Goal: Information Seeking & Learning: Learn about a topic

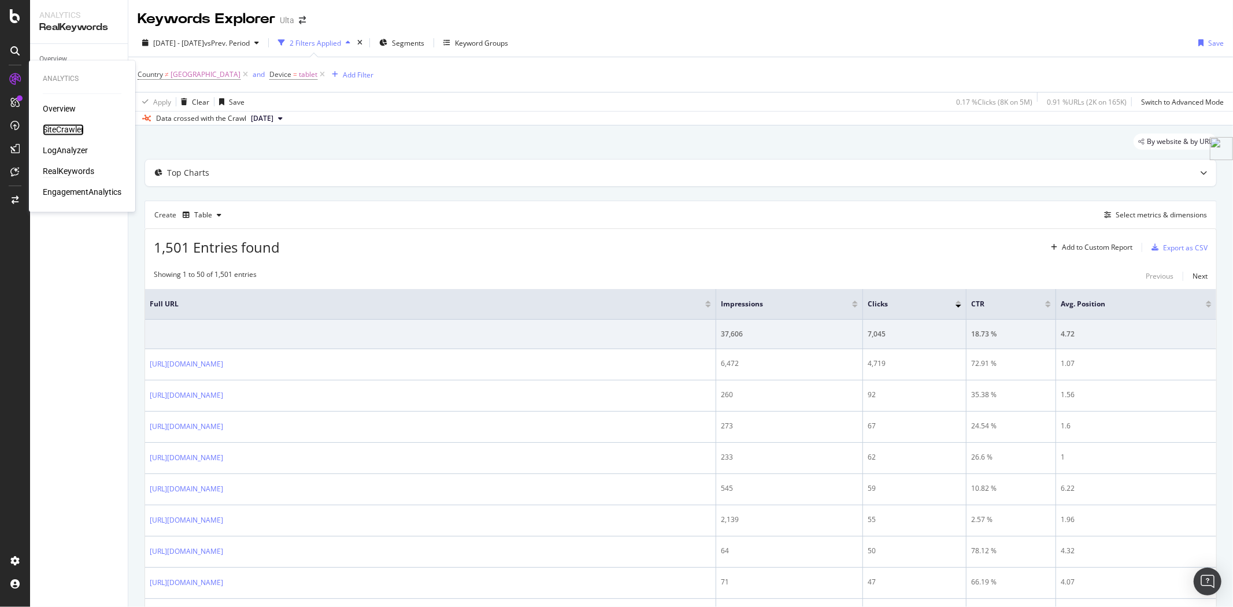
click at [62, 129] on div "SiteCrawler" at bounding box center [63, 130] width 41 height 12
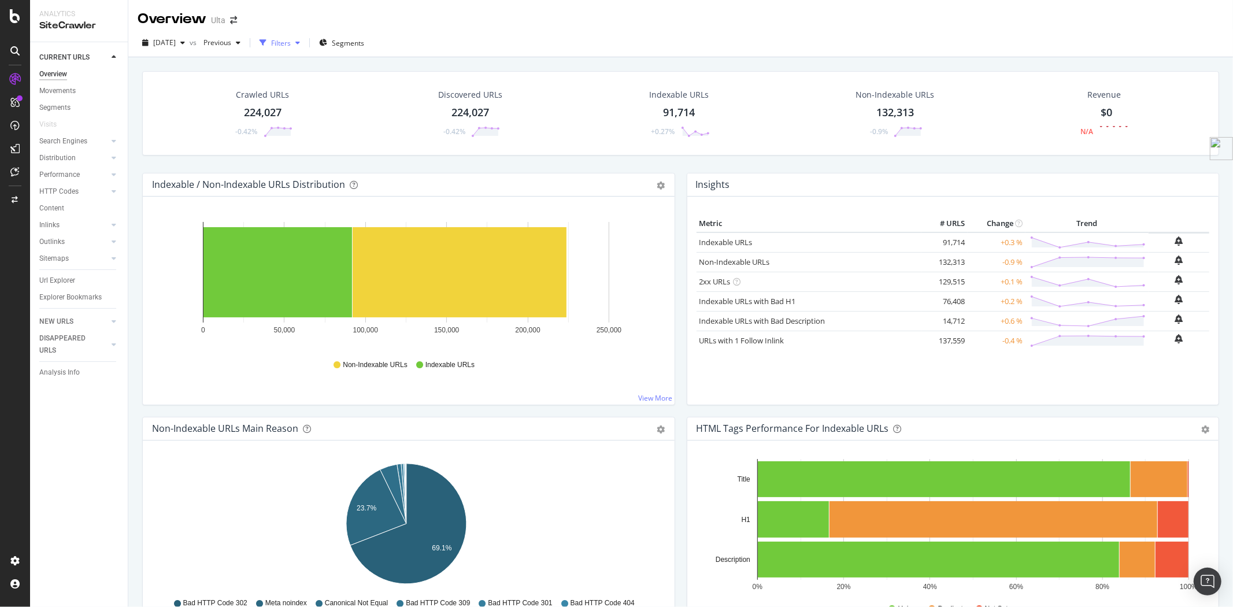
click at [305, 42] on div "button" at bounding box center [298, 42] width 14 height 7
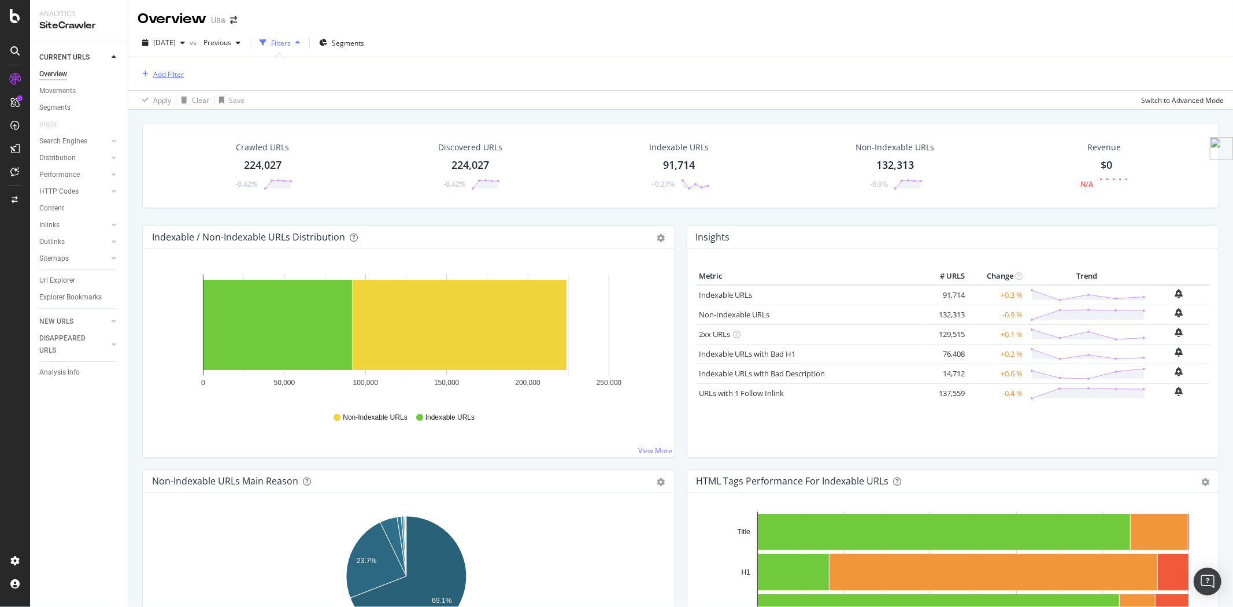
click at [170, 73] on div "Add Filter" at bounding box center [168, 74] width 31 height 10
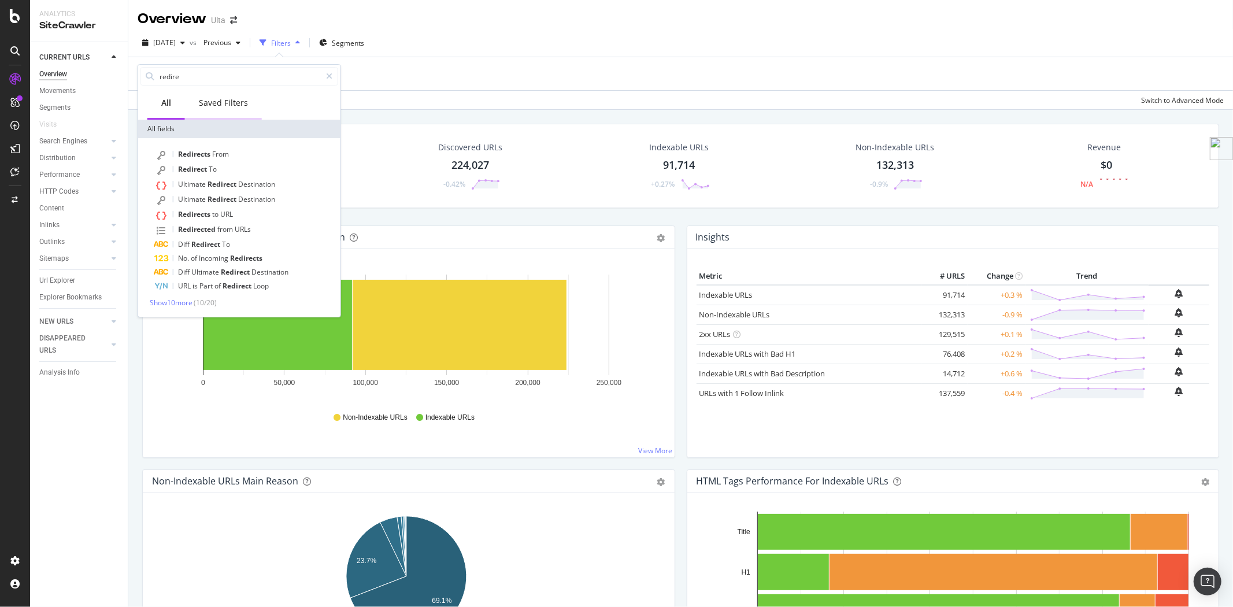
type input "redire"
click at [215, 107] on div "Saved Filters" at bounding box center [223, 103] width 49 height 12
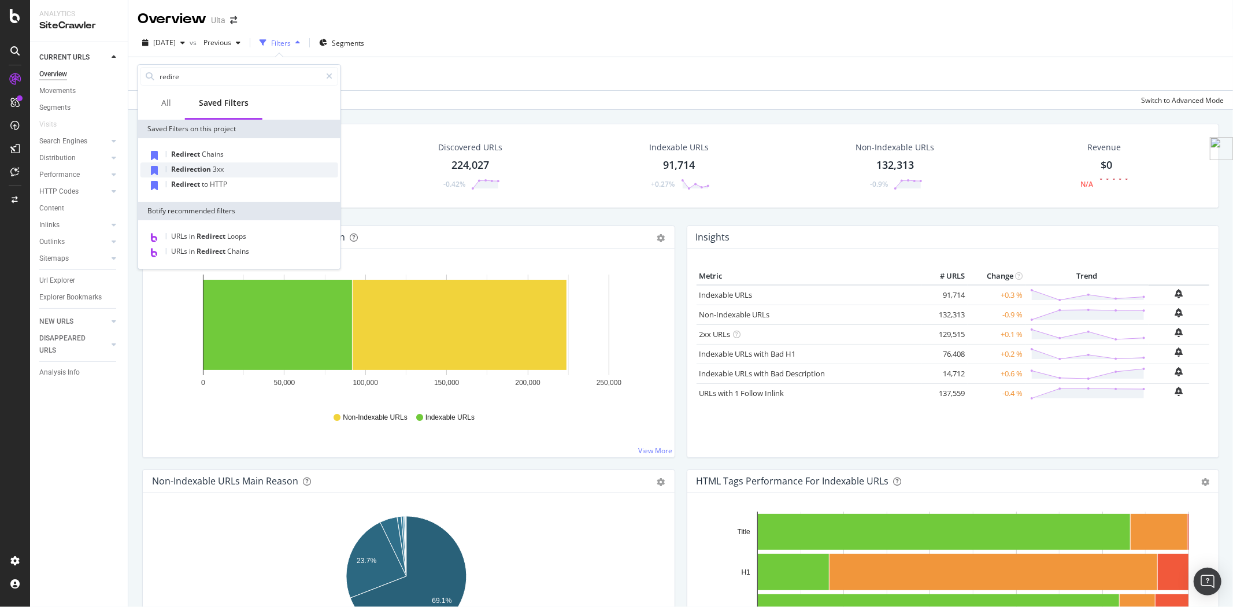
click at [218, 168] on span "3xx" at bounding box center [218, 169] width 11 height 10
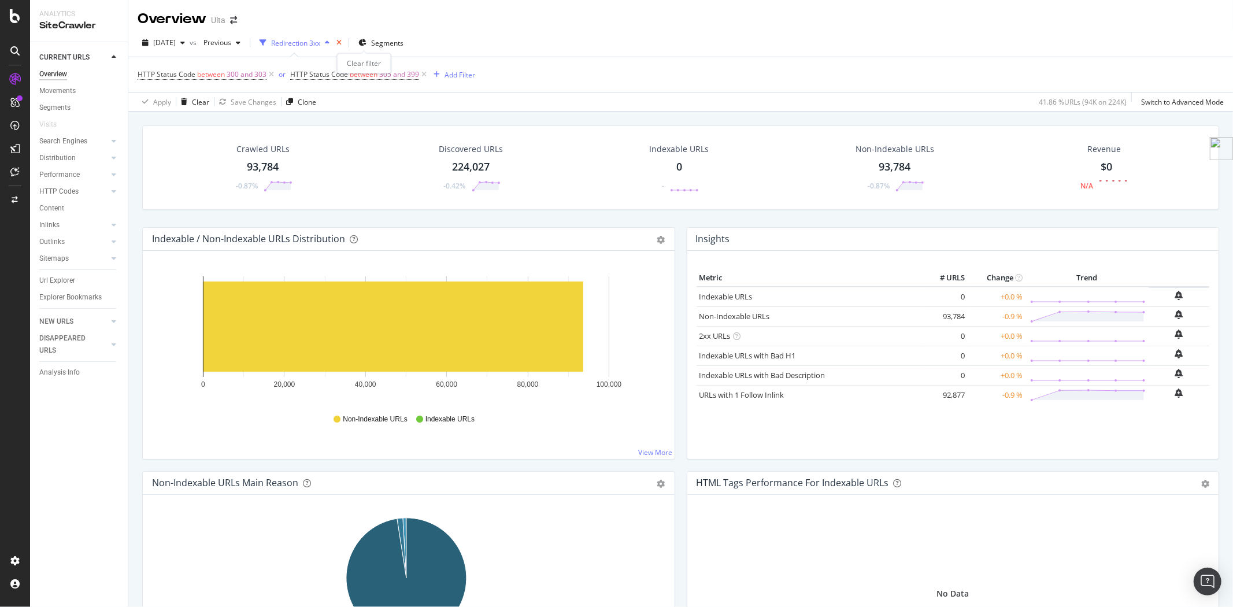
click at [342, 42] on icon "times" at bounding box center [338, 42] width 5 height 7
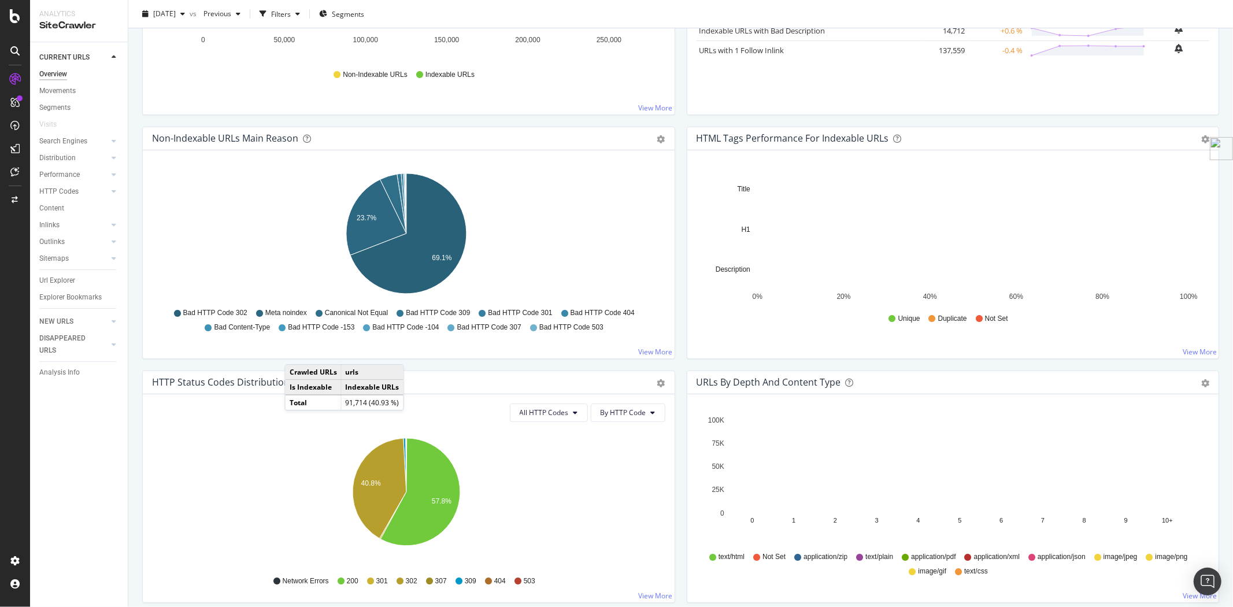
scroll to position [449, 0]
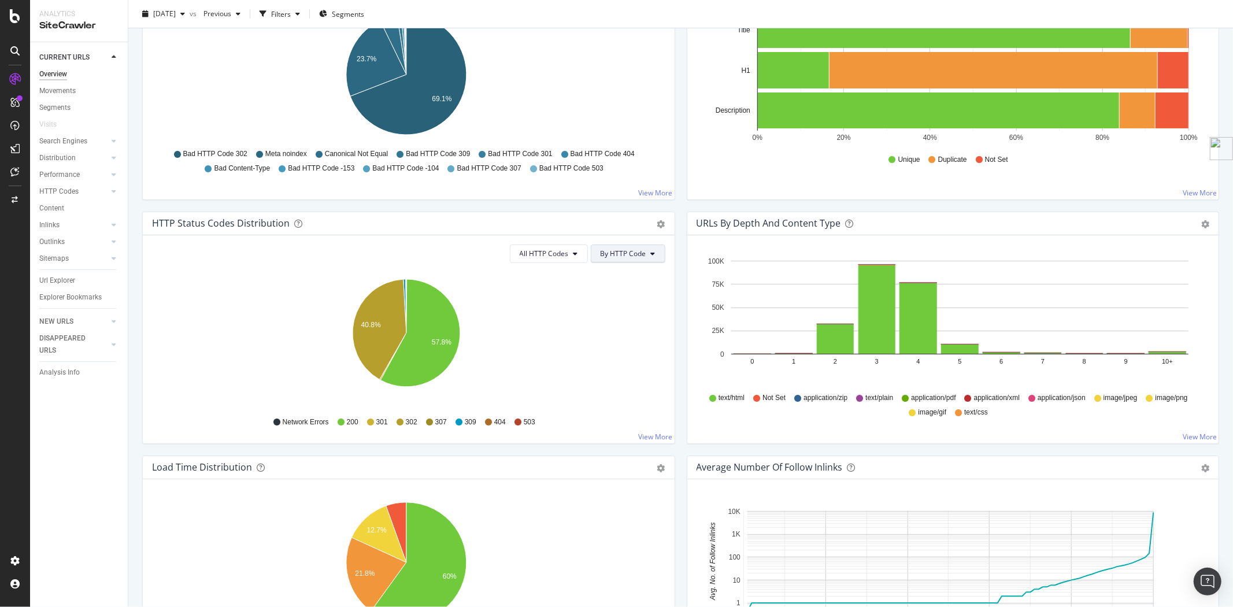
click at [629, 252] on span "By HTTP Code" at bounding box center [624, 254] width 46 height 10
click at [626, 278] on span "By Family" at bounding box center [619, 276] width 46 height 10
click at [657, 223] on icon "gear" at bounding box center [661, 224] width 8 height 8
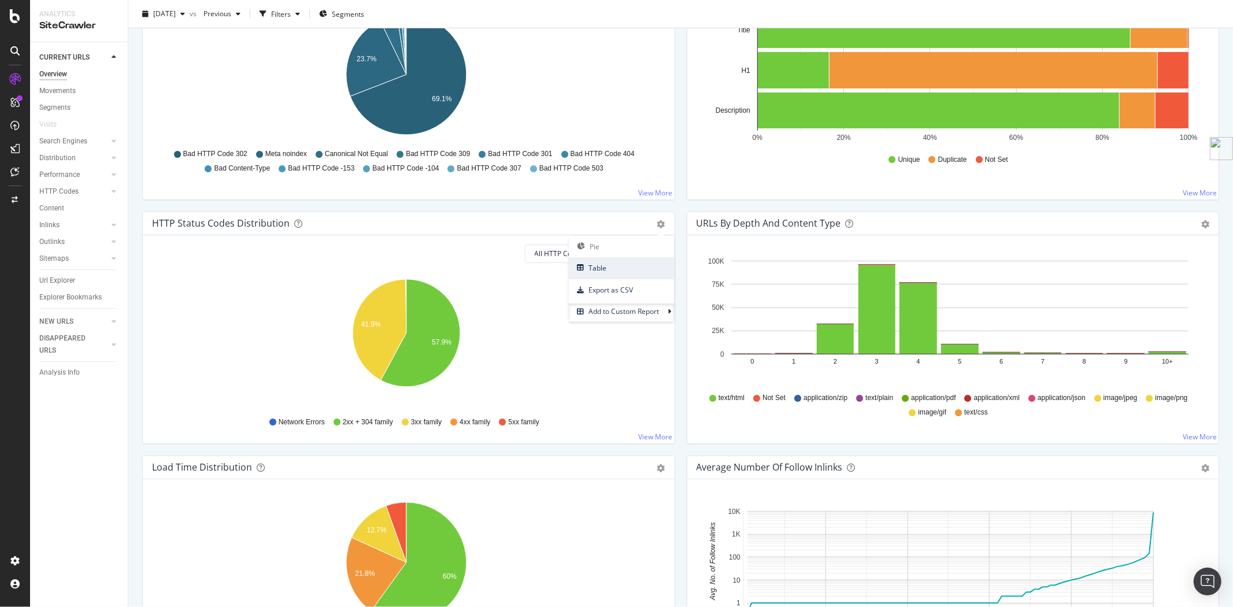
click at [596, 269] on span "Table" at bounding box center [621, 268] width 105 height 16
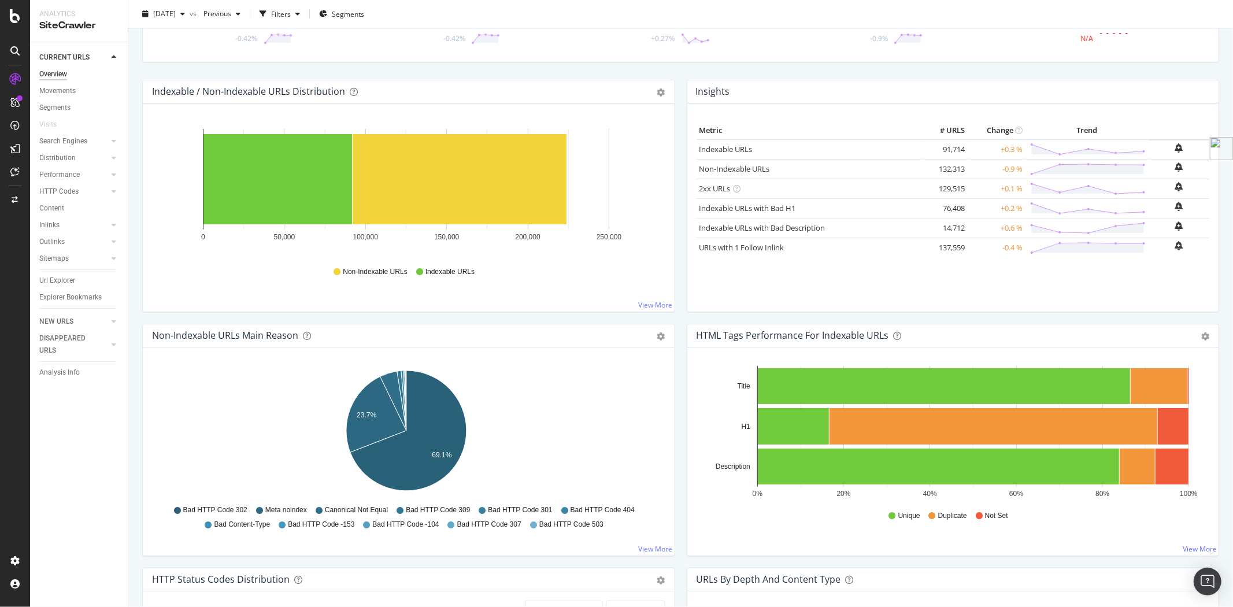
scroll to position [0, 0]
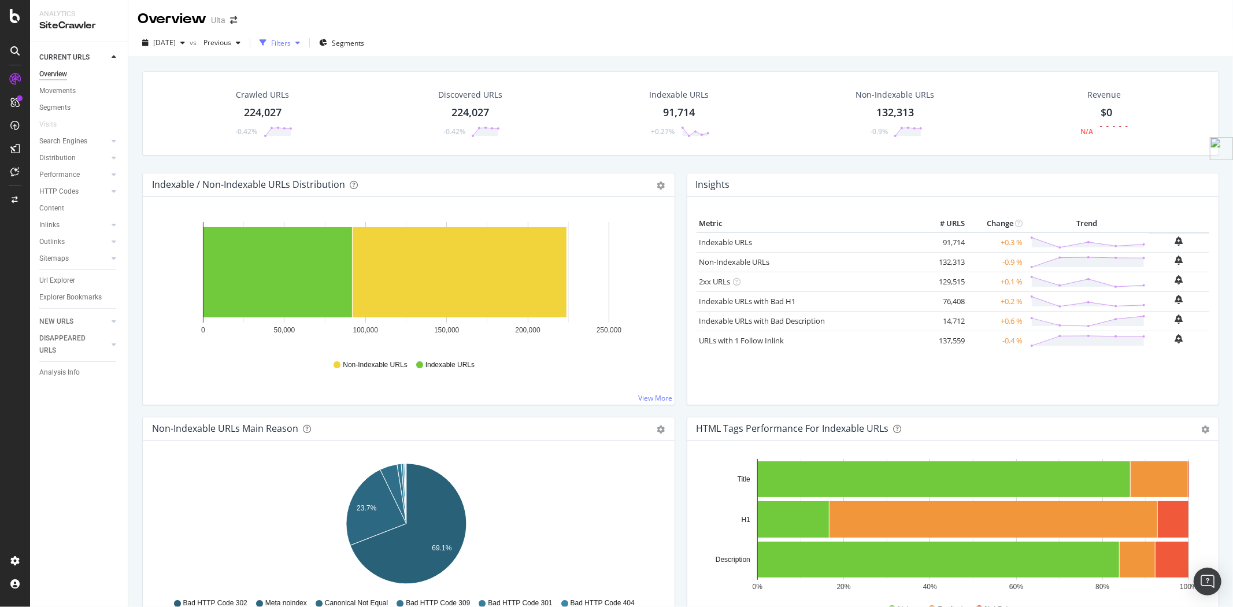
click at [291, 42] on div "Filters" at bounding box center [281, 43] width 20 height 10
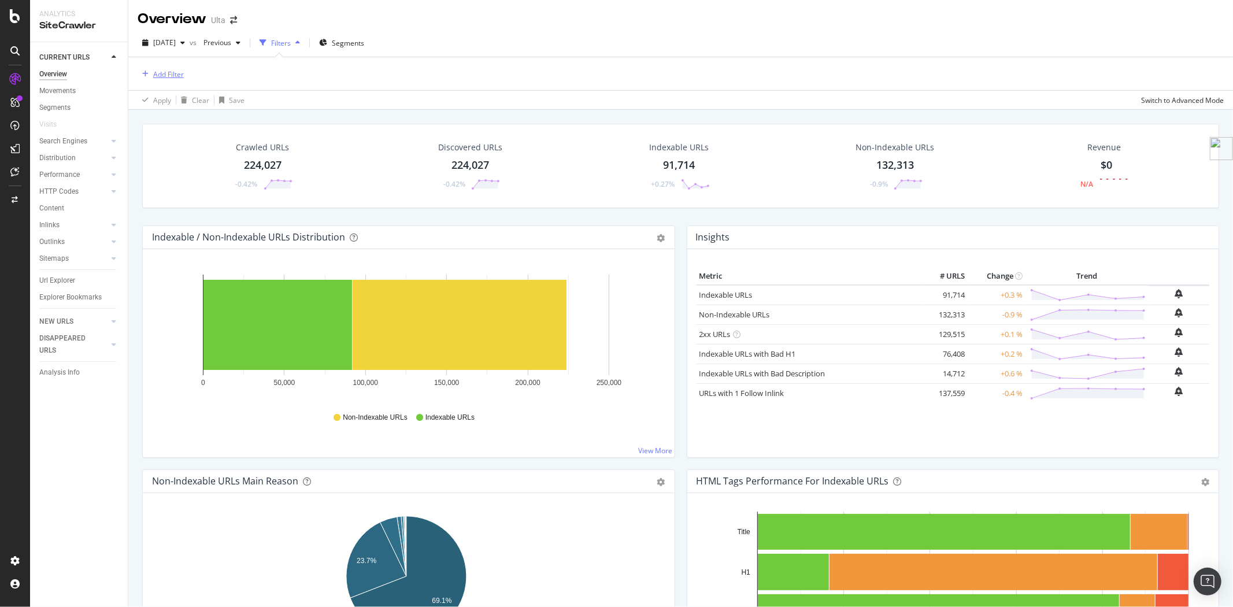
click at [180, 72] on div "Add Filter" at bounding box center [168, 74] width 31 height 10
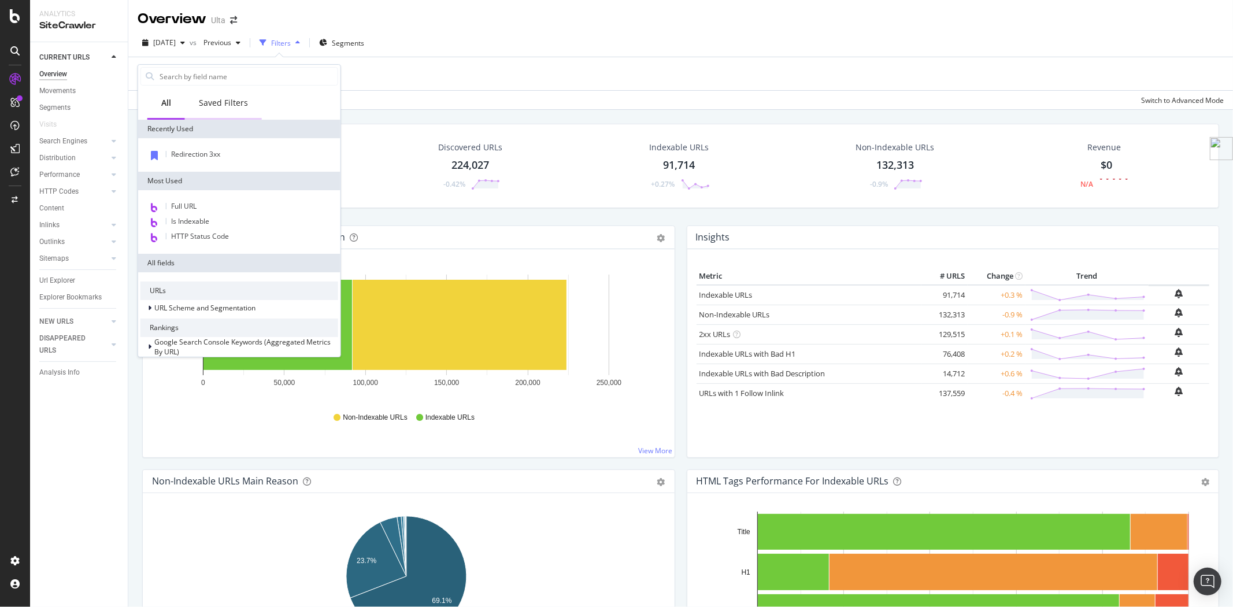
click at [235, 102] on div "Saved Filters" at bounding box center [223, 103] width 49 height 12
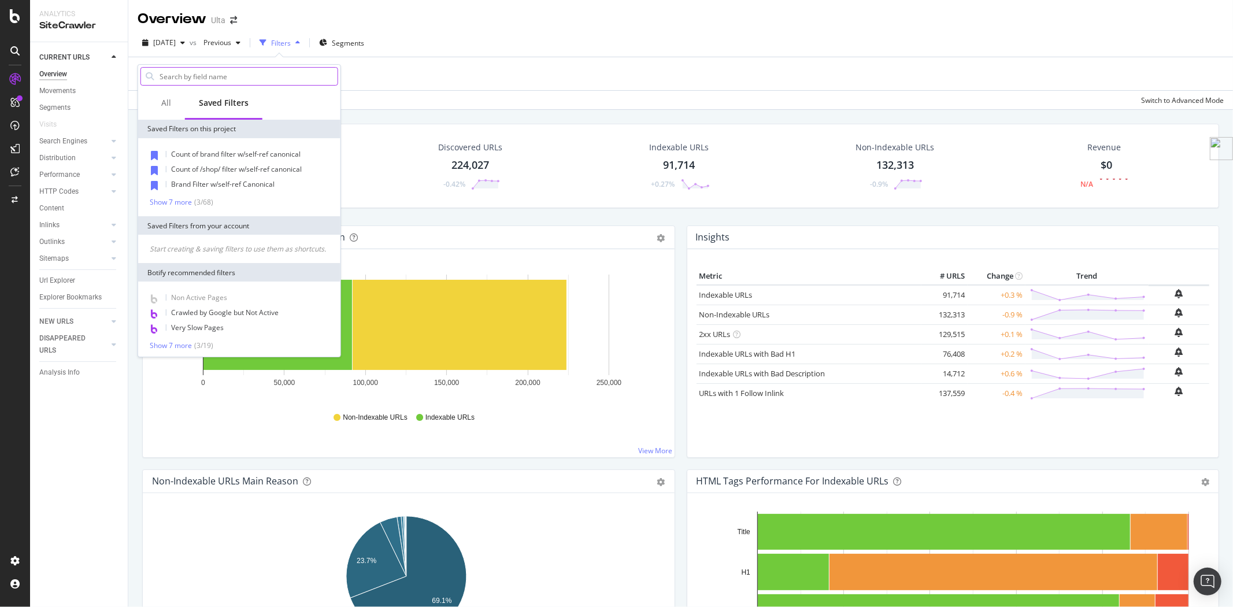
click at [242, 74] on input "text" at bounding box center [247, 76] width 179 height 17
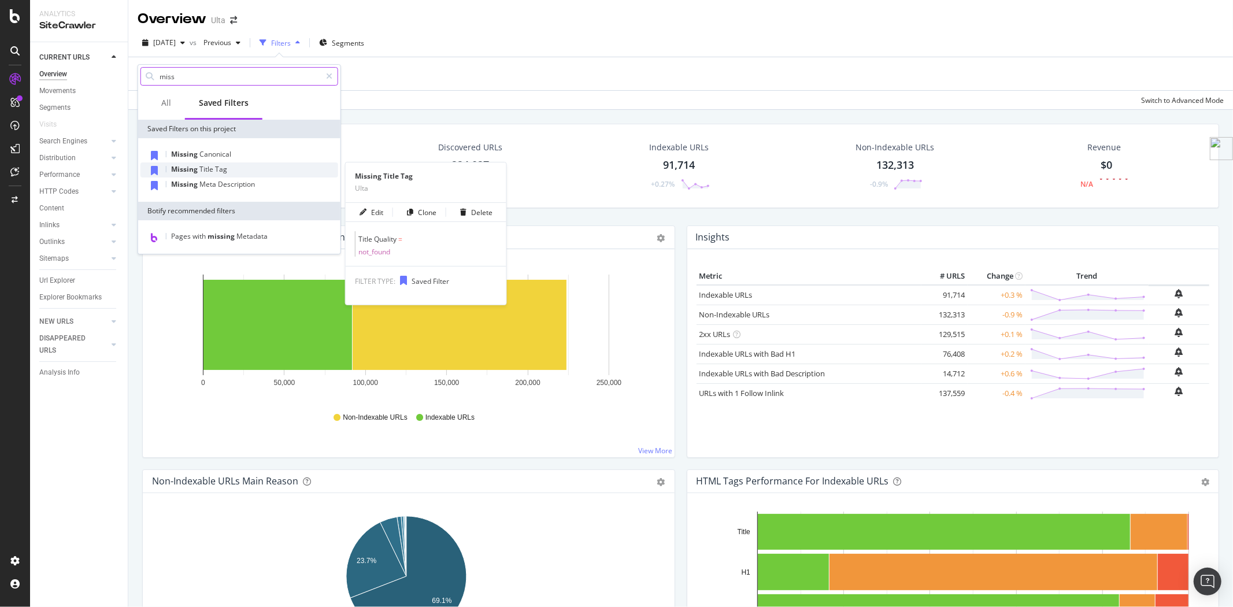
type input "miss"
click at [194, 166] on span "Missing" at bounding box center [185, 169] width 28 height 10
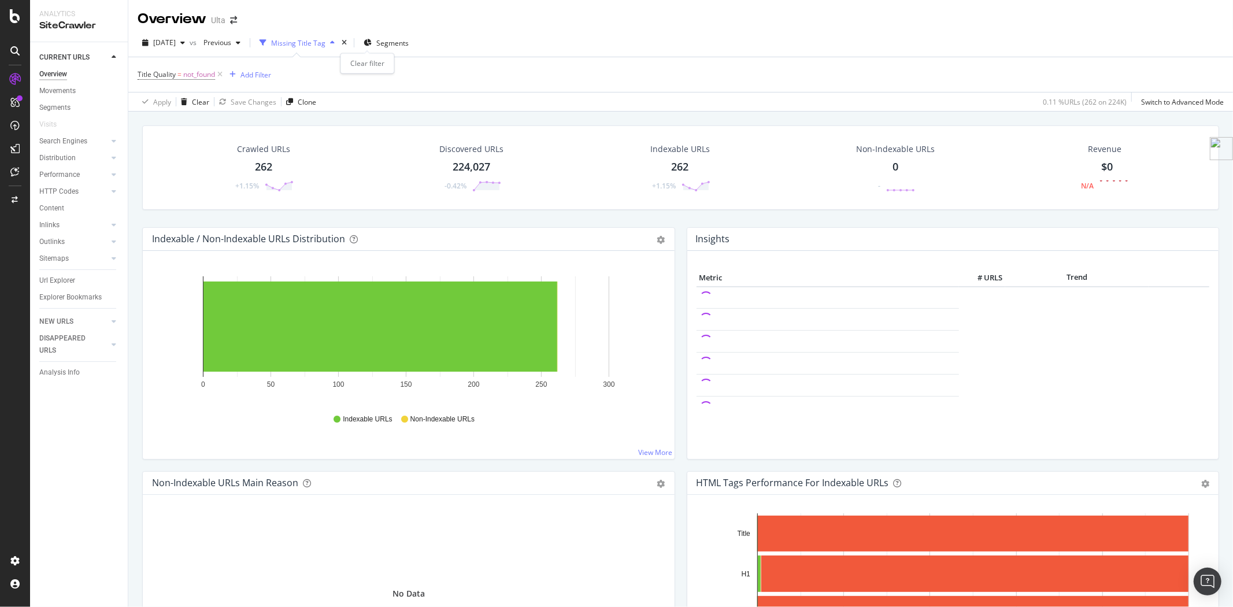
click at [349, 47] on div "times" at bounding box center [344, 43] width 10 height 12
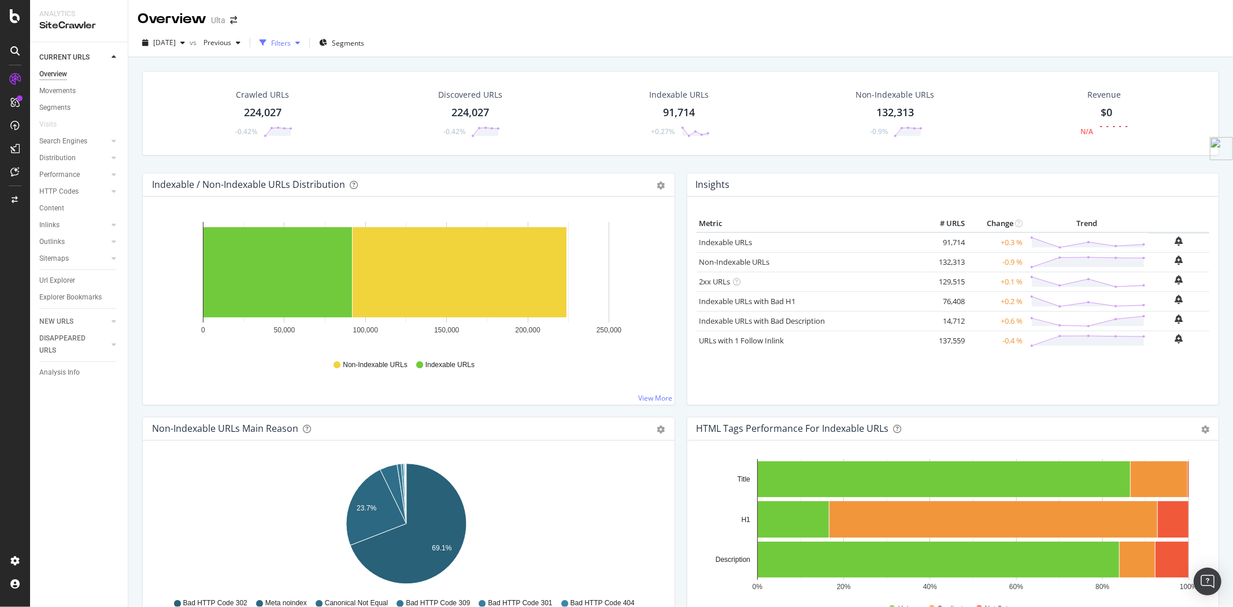
click at [305, 40] on div "button" at bounding box center [298, 42] width 14 height 7
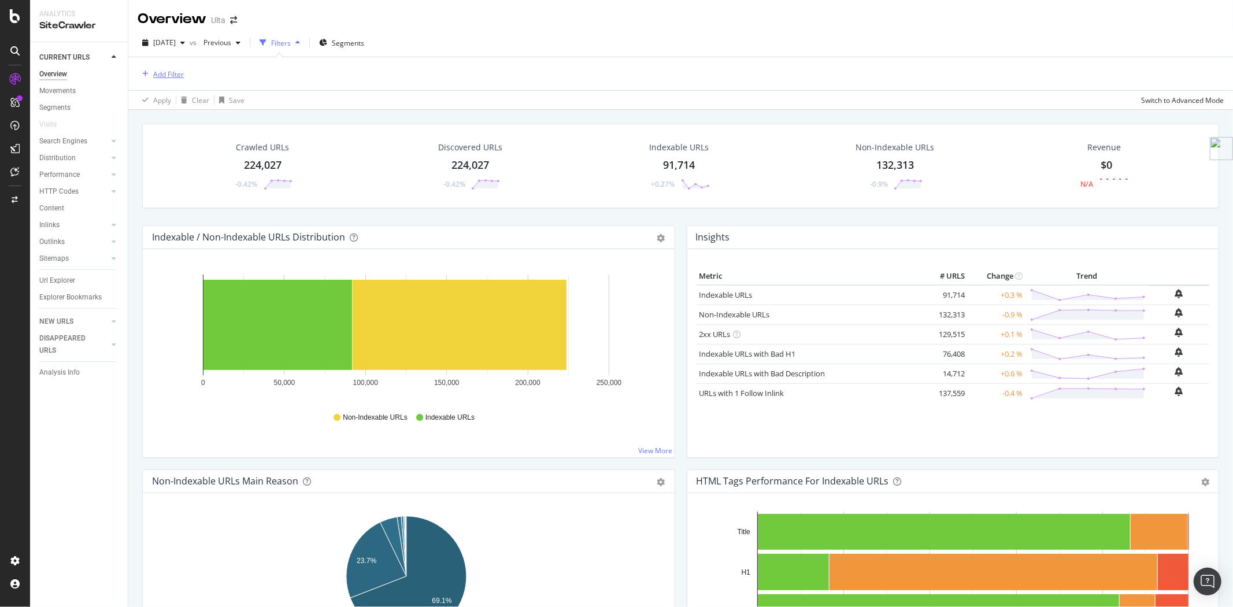
click at [155, 71] on div "Add Filter" at bounding box center [168, 74] width 31 height 10
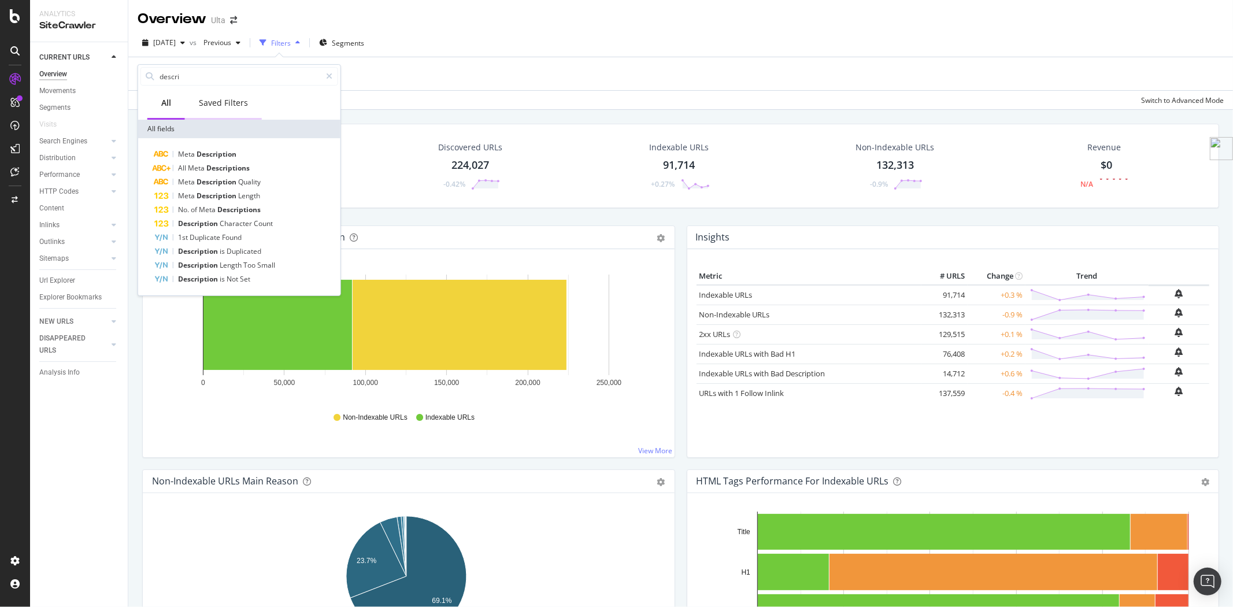
type input "descri"
click at [239, 100] on div "Saved Filters" at bounding box center [223, 103] width 49 height 12
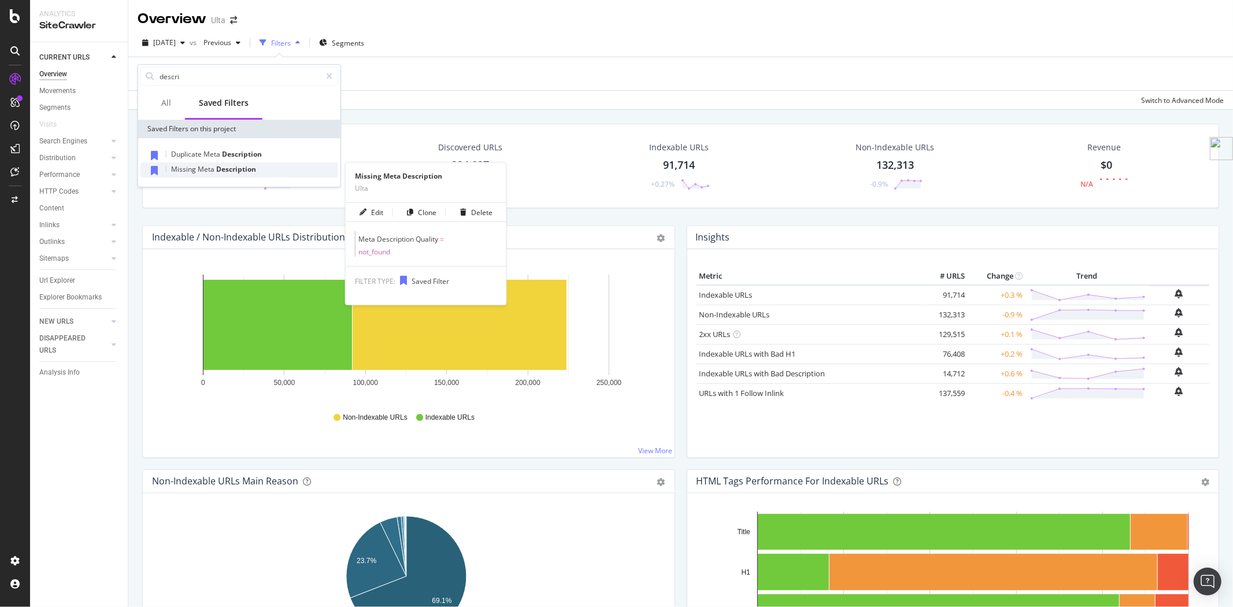
click at [236, 169] on span "Description" at bounding box center [236, 169] width 40 height 10
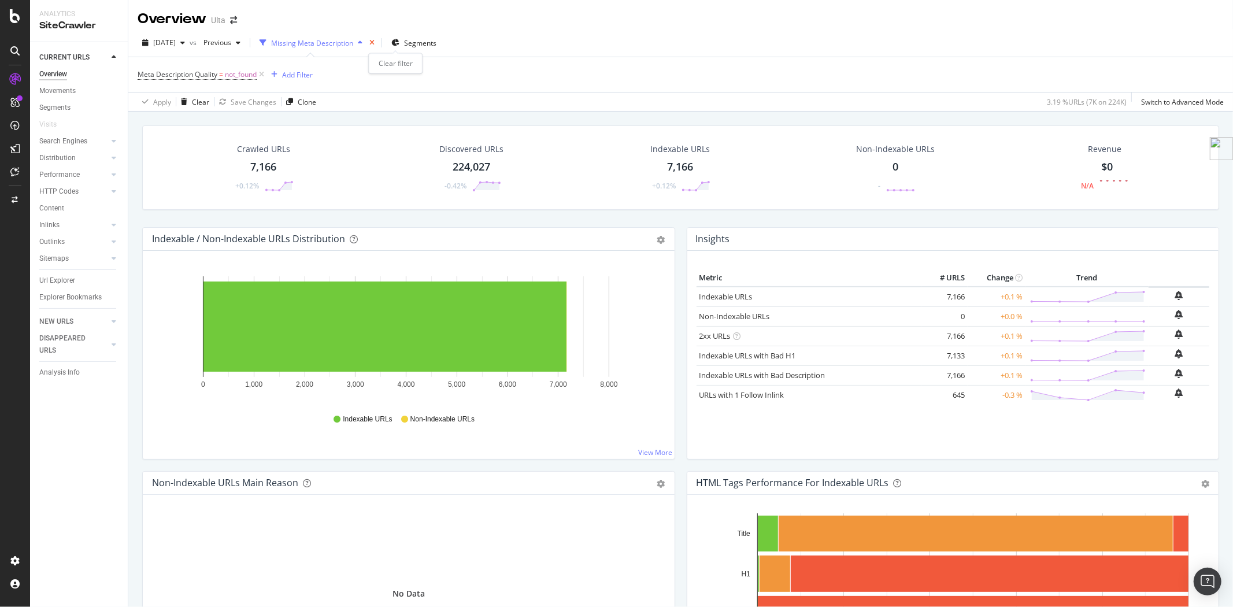
click at [375, 42] on icon "times" at bounding box center [371, 42] width 5 height 7
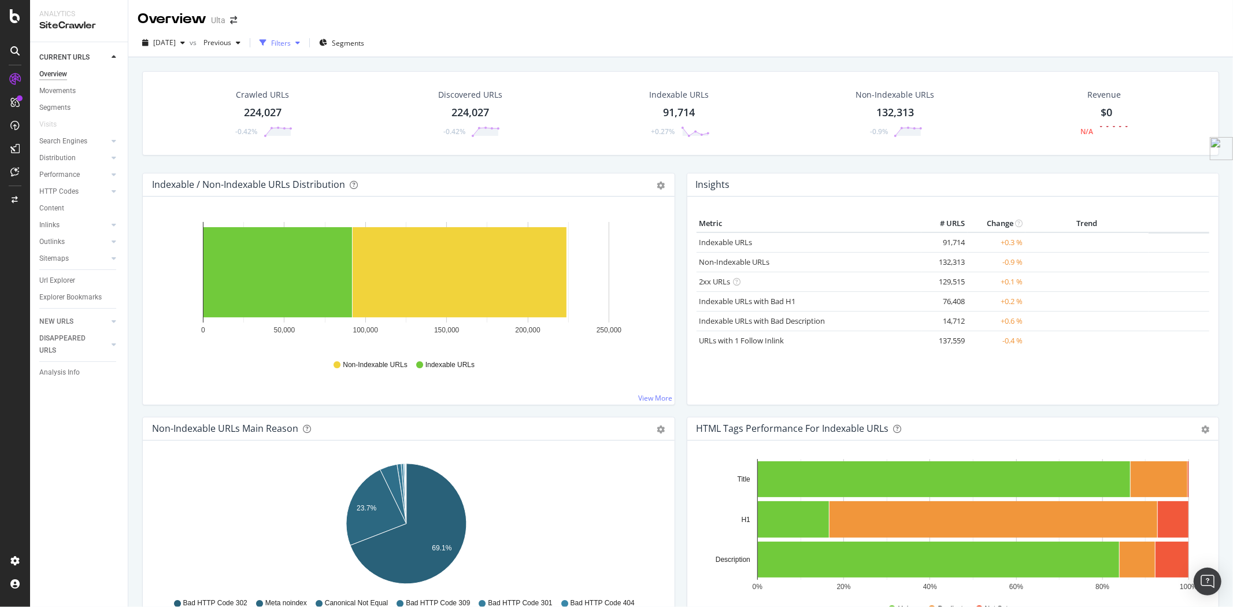
click at [291, 42] on div "Filters" at bounding box center [281, 43] width 20 height 10
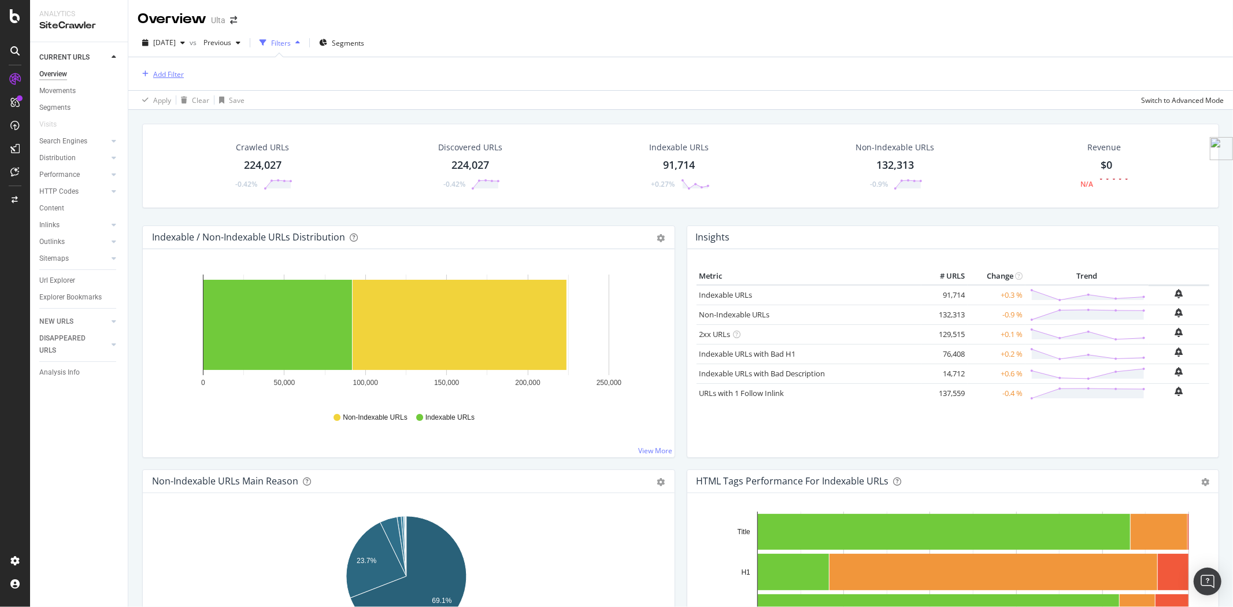
click at [168, 72] on div "Add Filter" at bounding box center [168, 74] width 31 height 10
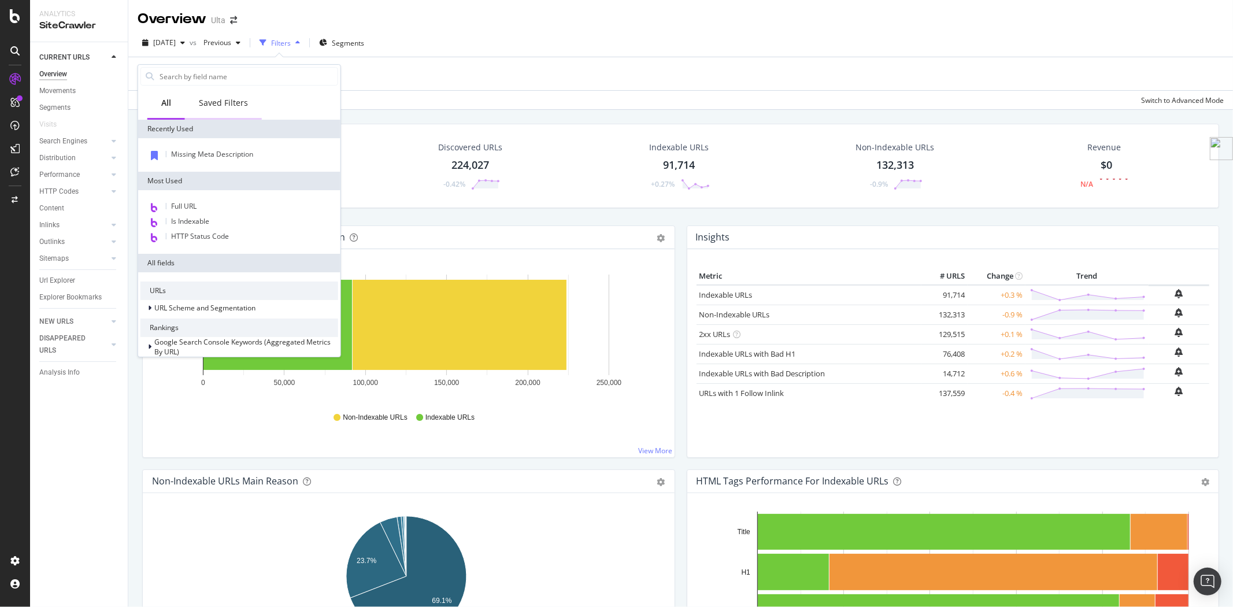
click at [225, 105] on div "Saved Filters" at bounding box center [223, 103] width 49 height 12
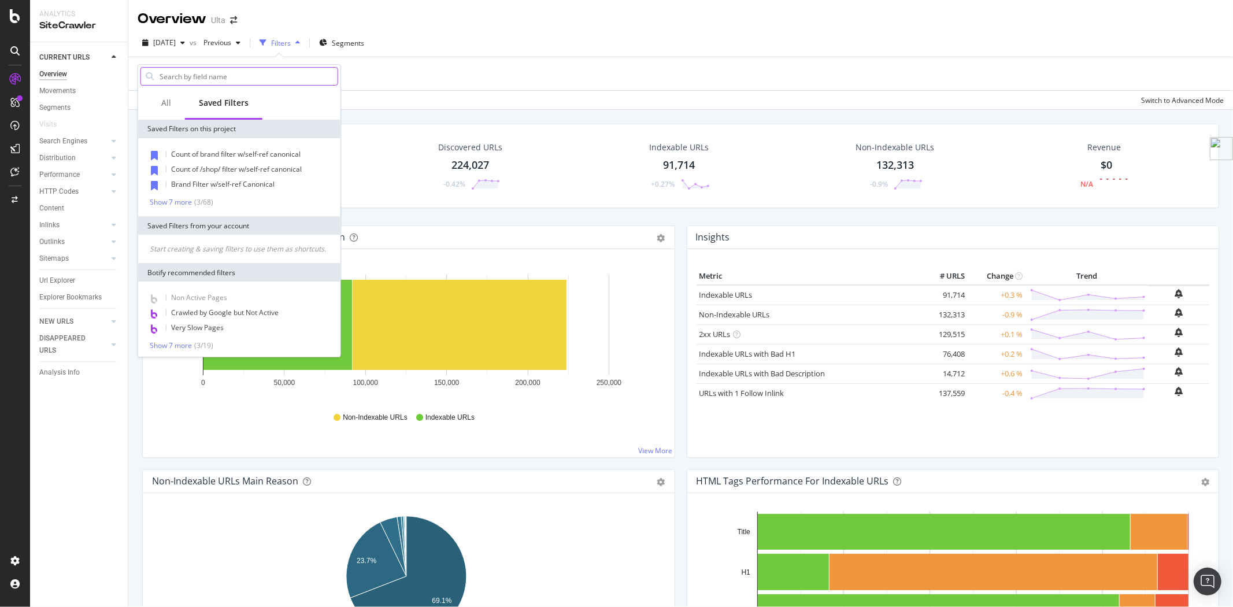
click at [229, 76] on input "text" at bounding box center [247, 76] width 179 height 17
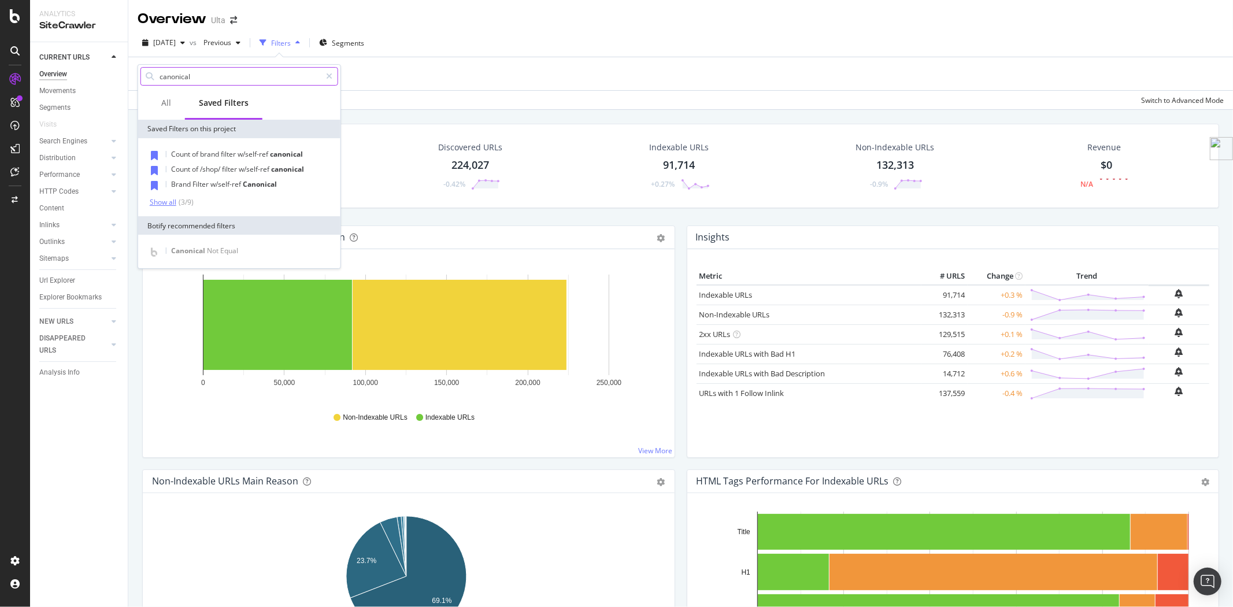
type input "canonical"
click at [163, 203] on div "Show all" at bounding box center [163, 202] width 27 height 8
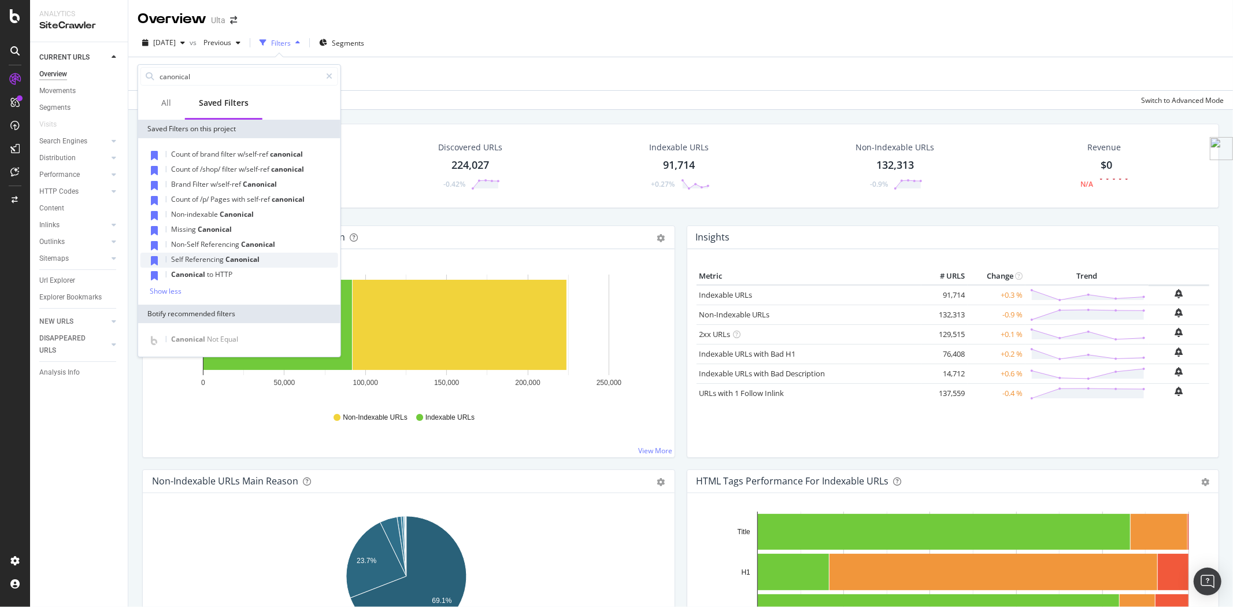
click at [208, 253] on div "Self Referencing Canonical" at bounding box center [239, 260] width 198 height 15
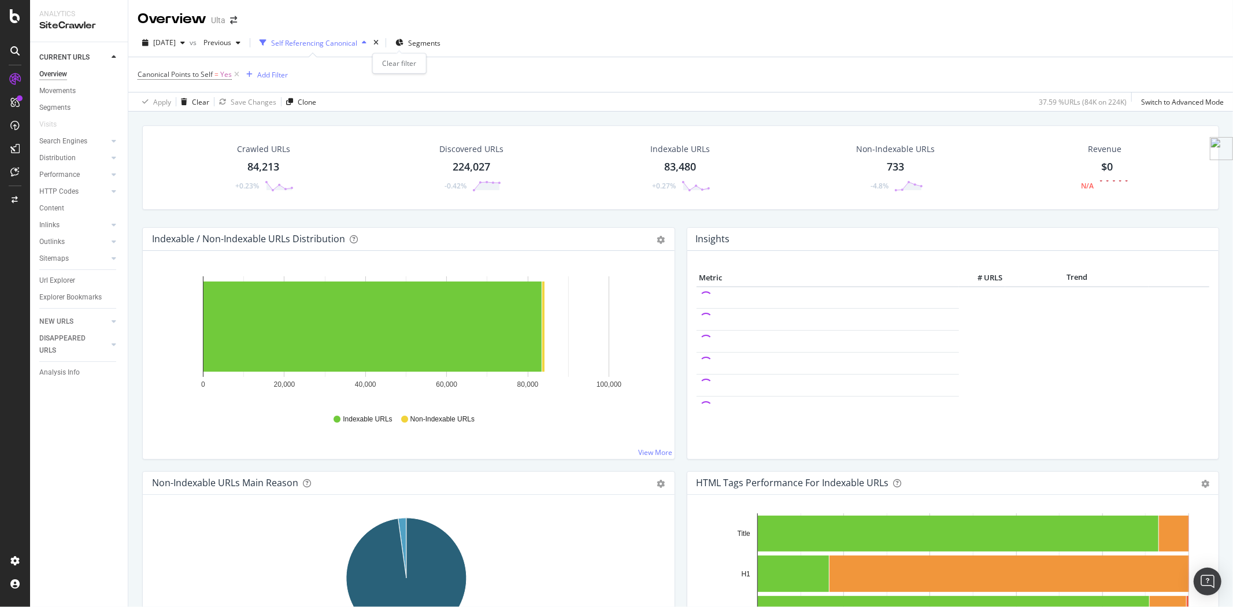
click at [381, 46] on div "times" at bounding box center [376, 43] width 10 height 12
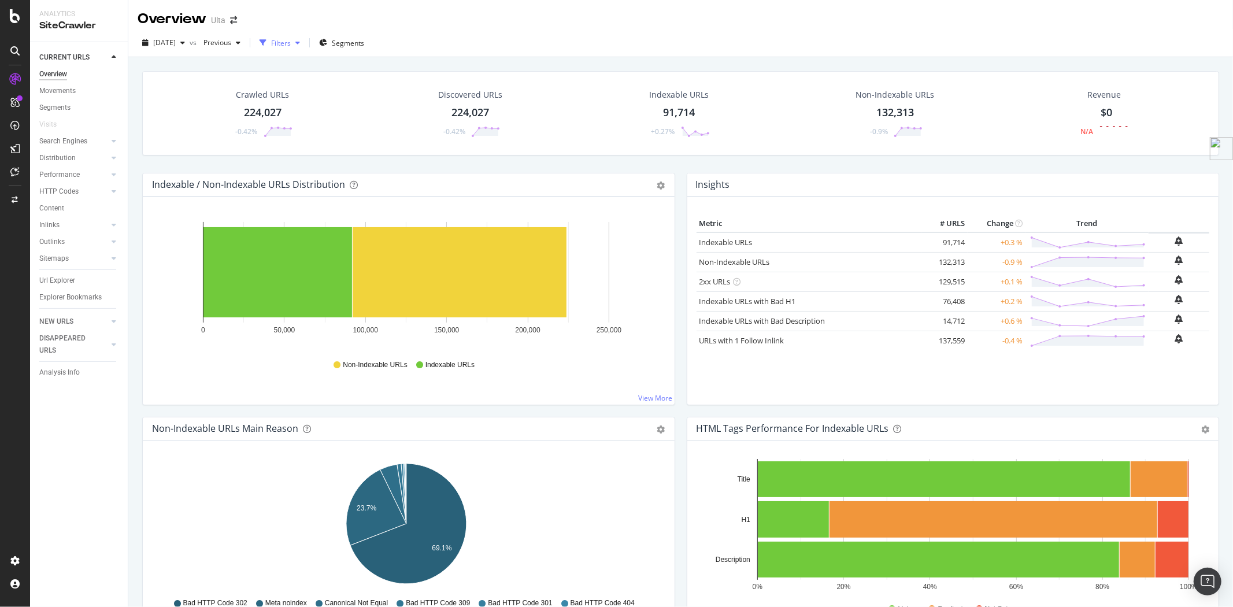
click at [305, 39] on div "button" at bounding box center [298, 42] width 14 height 7
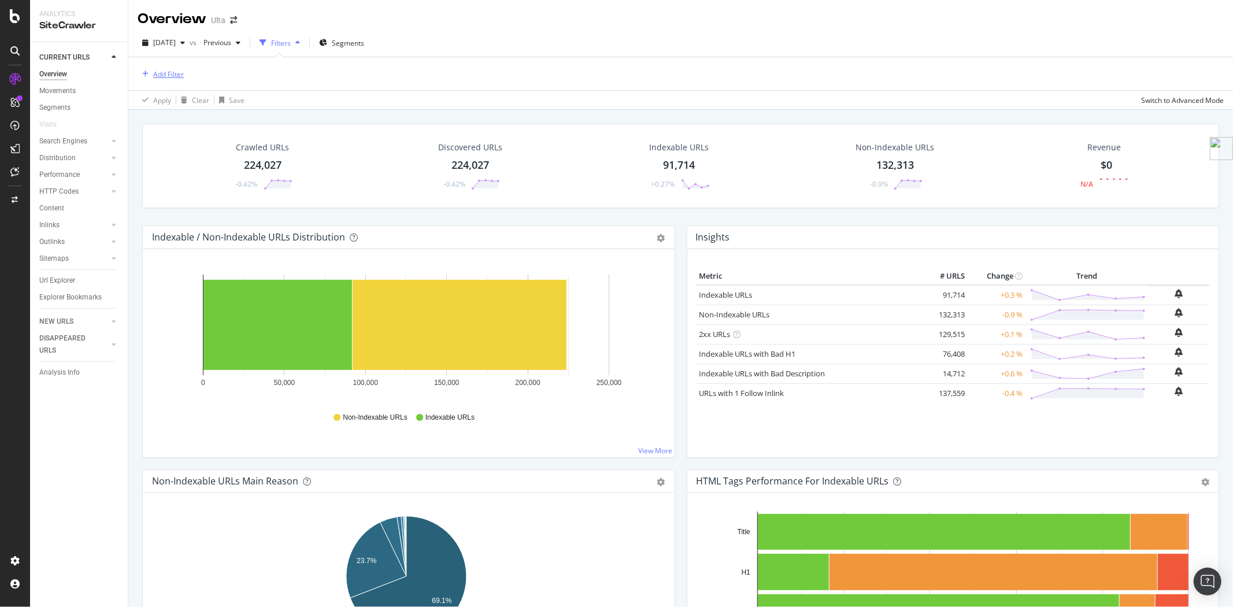
click at [157, 72] on div "Add Filter" at bounding box center [168, 74] width 31 height 10
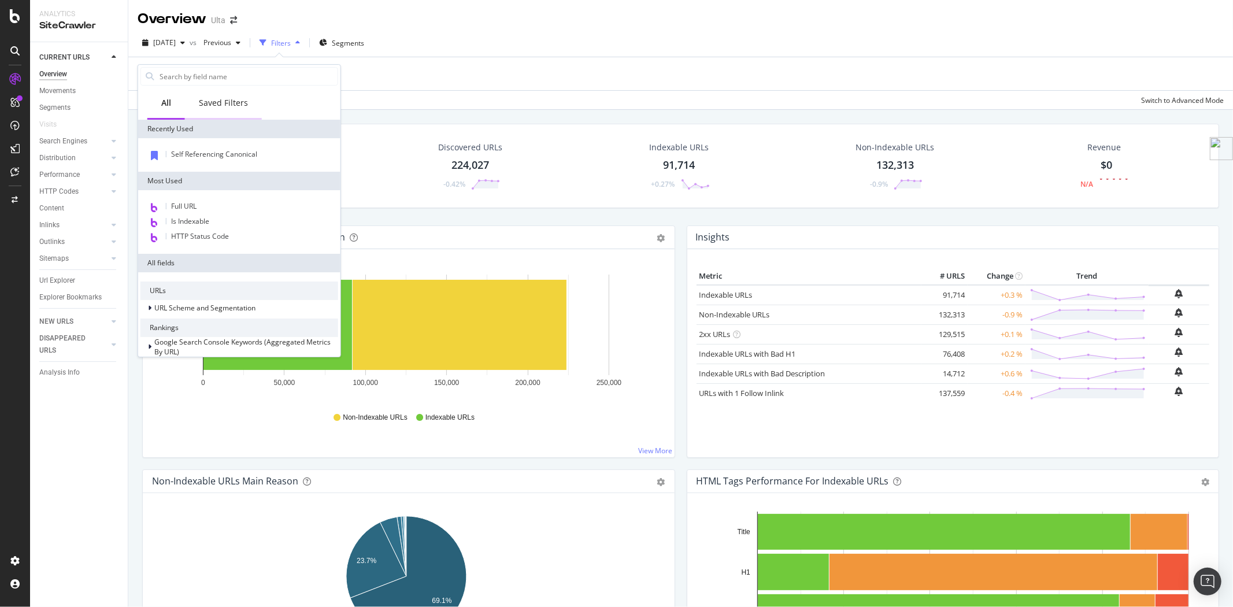
click at [220, 101] on div "Saved Filters" at bounding box center [223, 103] width 49 height 12
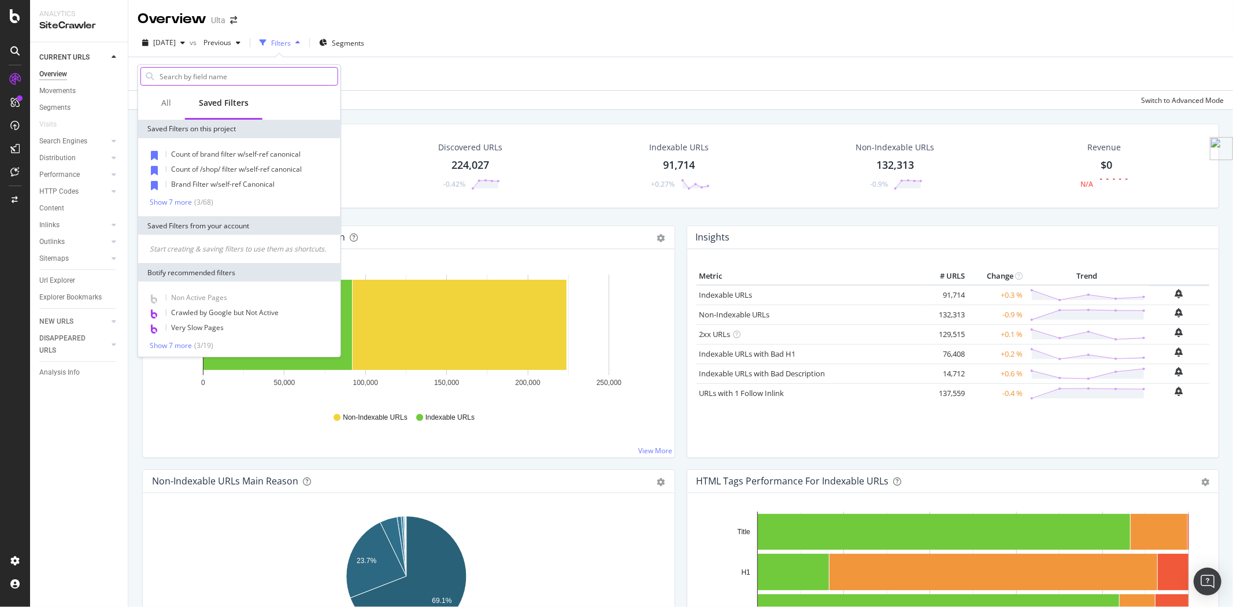
click at [214, 72] on input "text" at bounding box center [247, 76] width 179 height 17
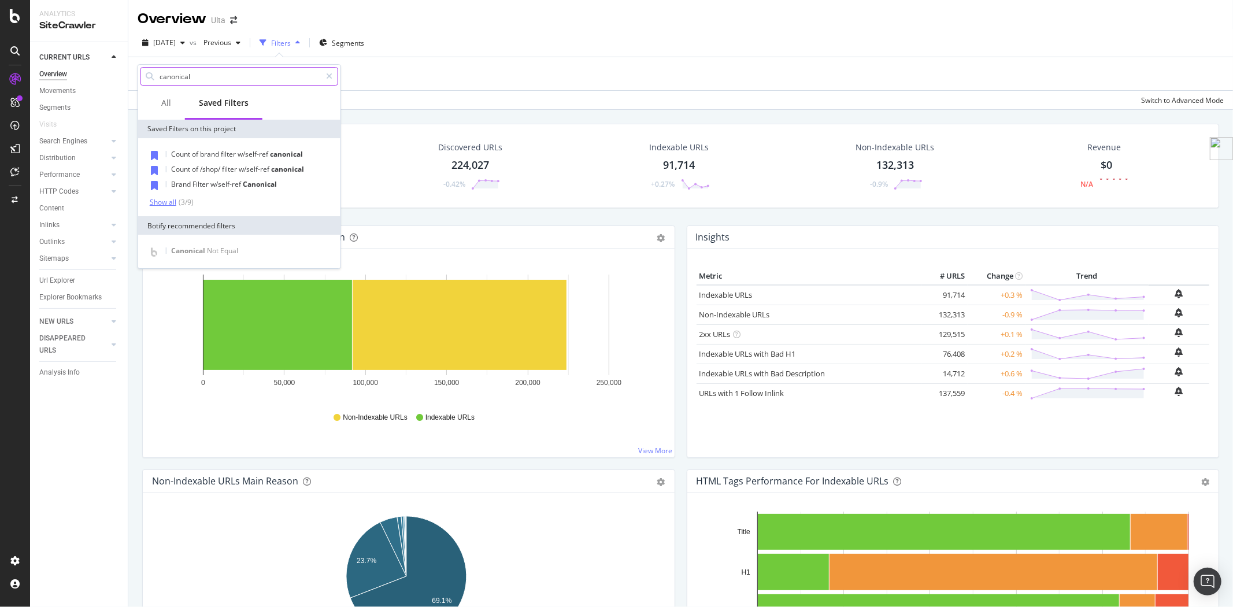
type input "canonical"
click at [162, 199] on div "Show all" at bounding box center [163, 202] width 27 height 8
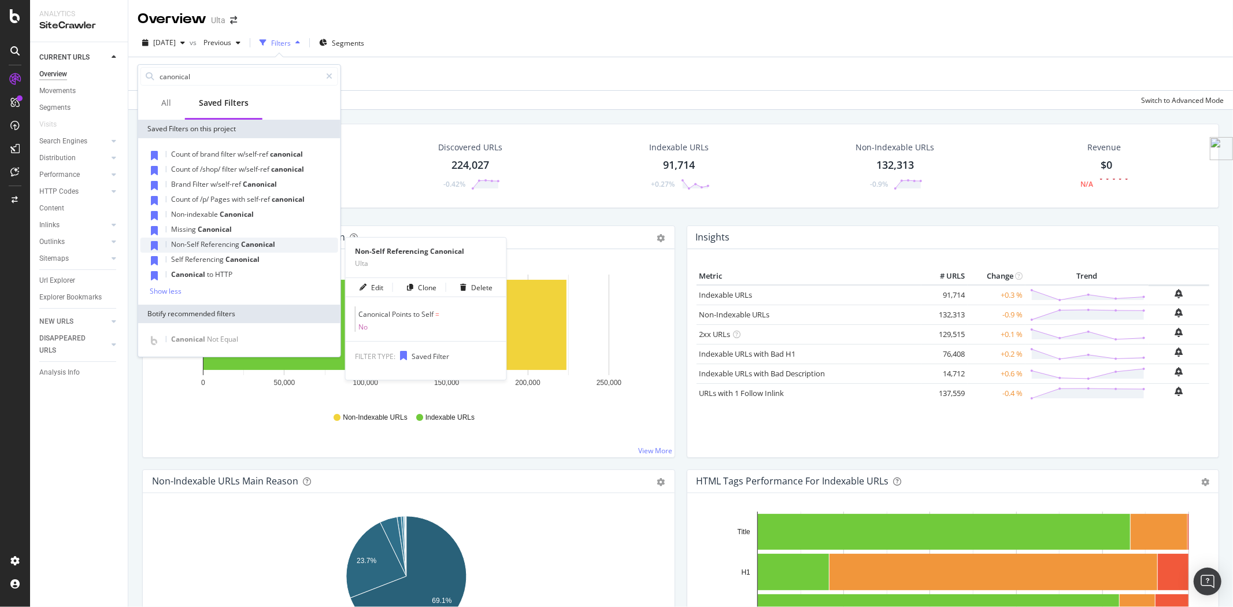
click at [183, 241] on span "Non-Self" at bounding box center [185, 244] width 29 height 10
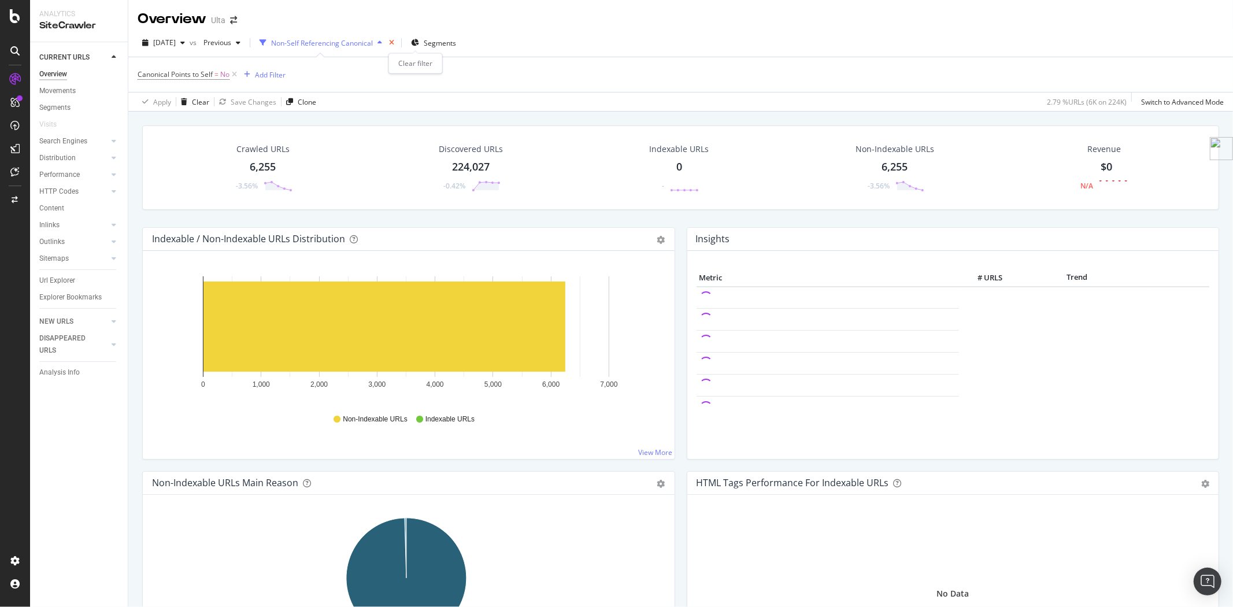
click at [394, 42] on icon "times" at bounding box center [391, 42] width 5 height 7
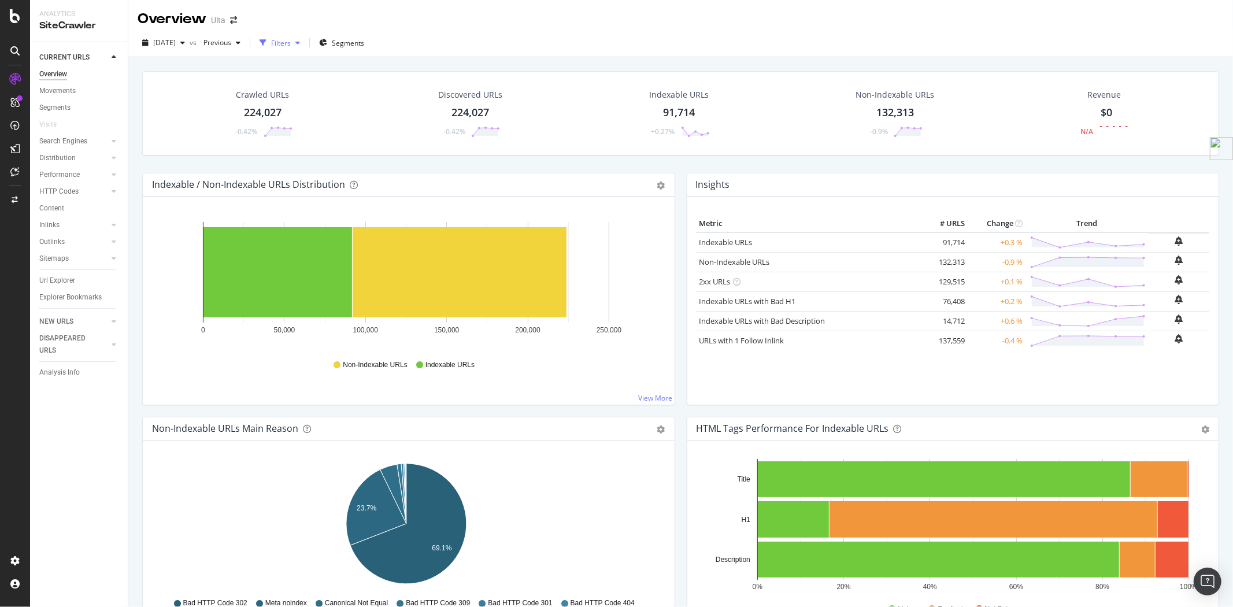
click at [291, 46] on div "Filters" at bounding box center [281, 43] width 20 height 10
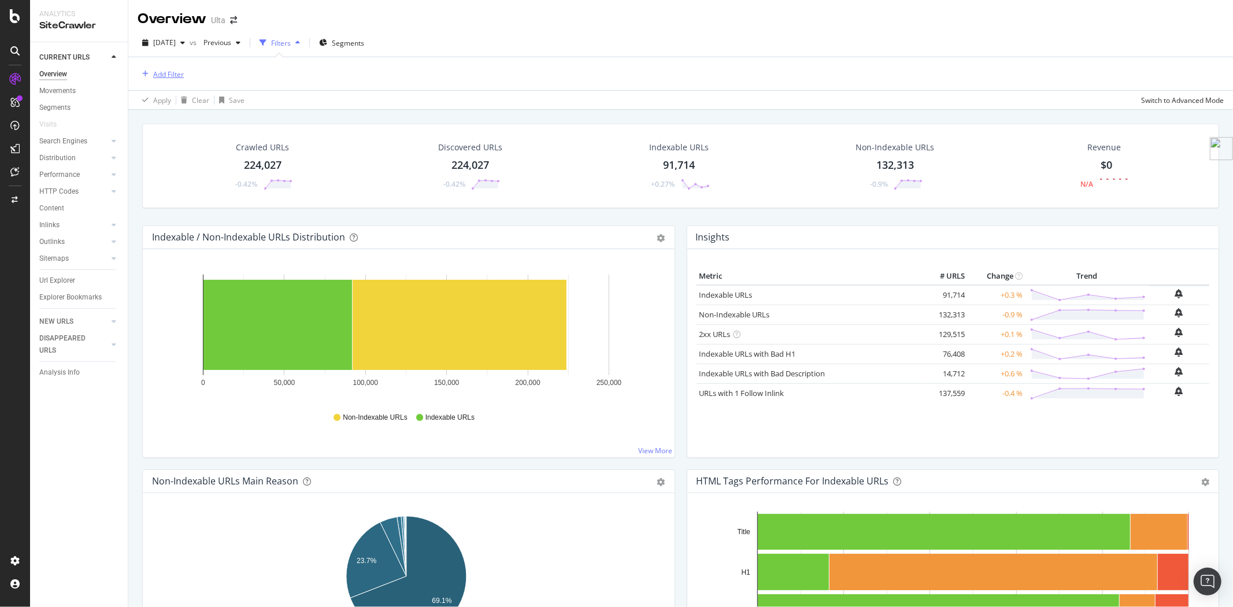
click at [165, 71] on div "Add Filter" at bounding box center [168, 74] width 31 height 10
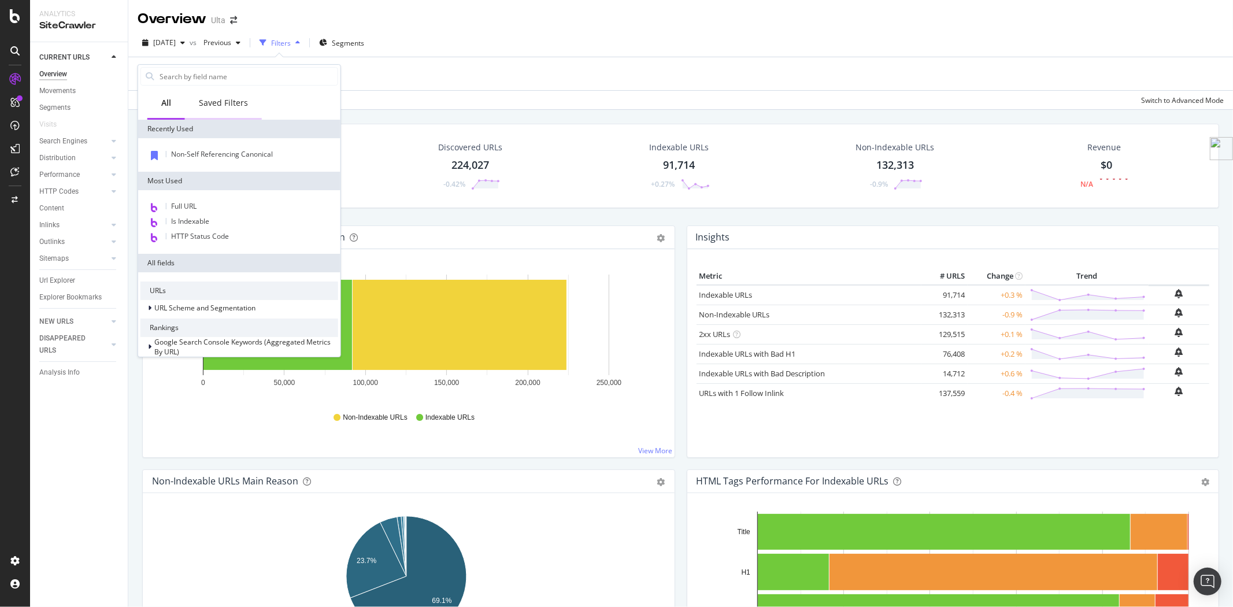
click at [234, 101] on div "Saved Filters" at bounding box center [223, 103] width 49 height 12
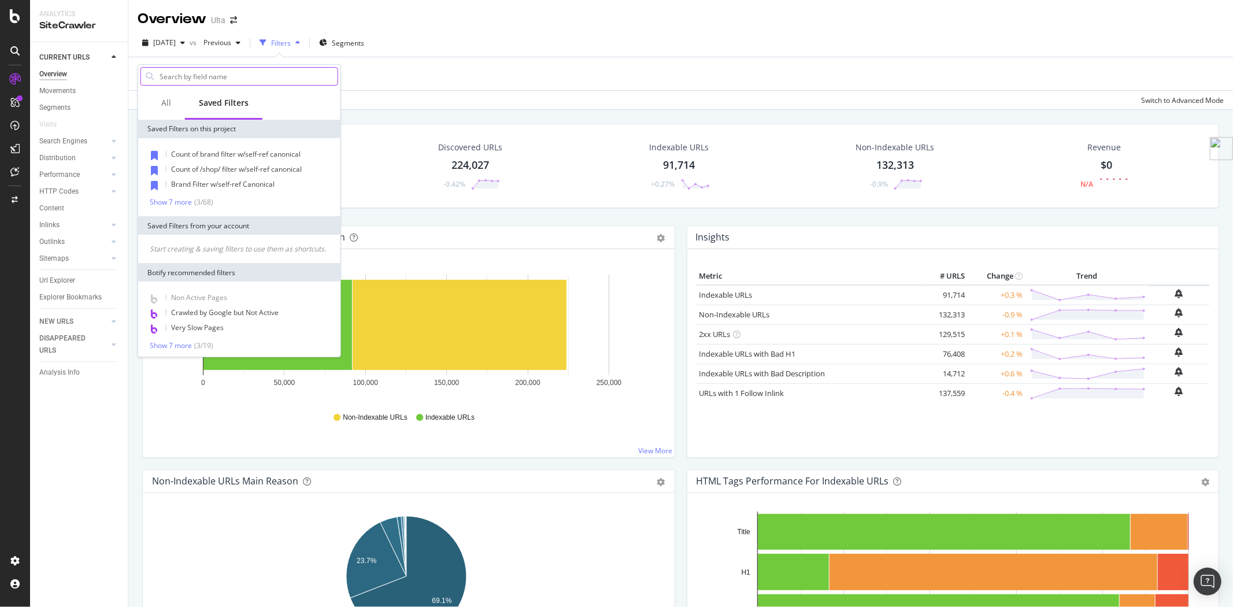
click at [231, 79] on input "text" at bounding box center [247, 76] width 179 height 17
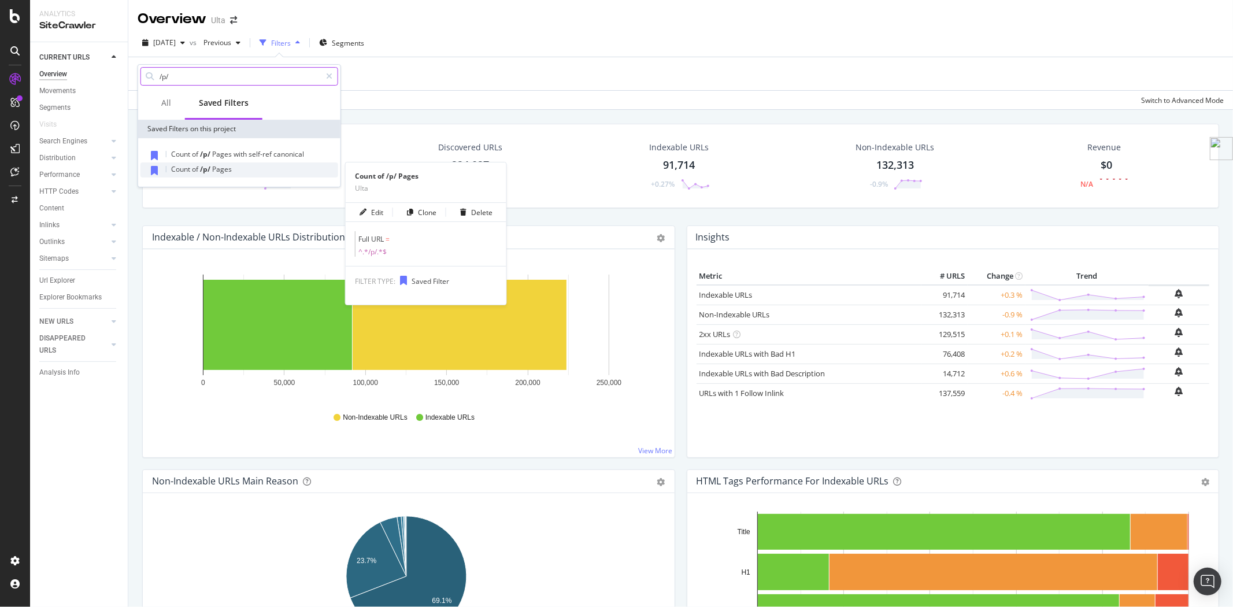
type input "/p/"
click at [198, 169] on span "of" at bounding box center [196, 169] width 8 height 10
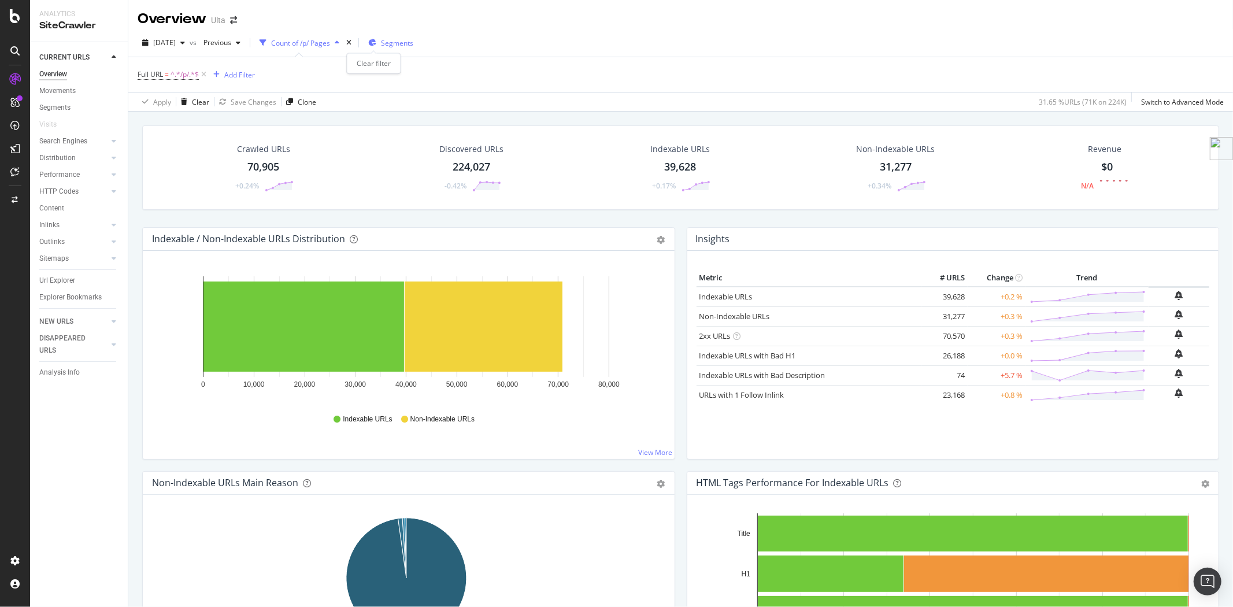
drag, startPoint x: 376, startPoint y: 45, endPoint x: 365, endPoint y: 42, distance: 11.2
click at [351, 45] on icon "times" at bounding box center [348, 42] width 5 height 7
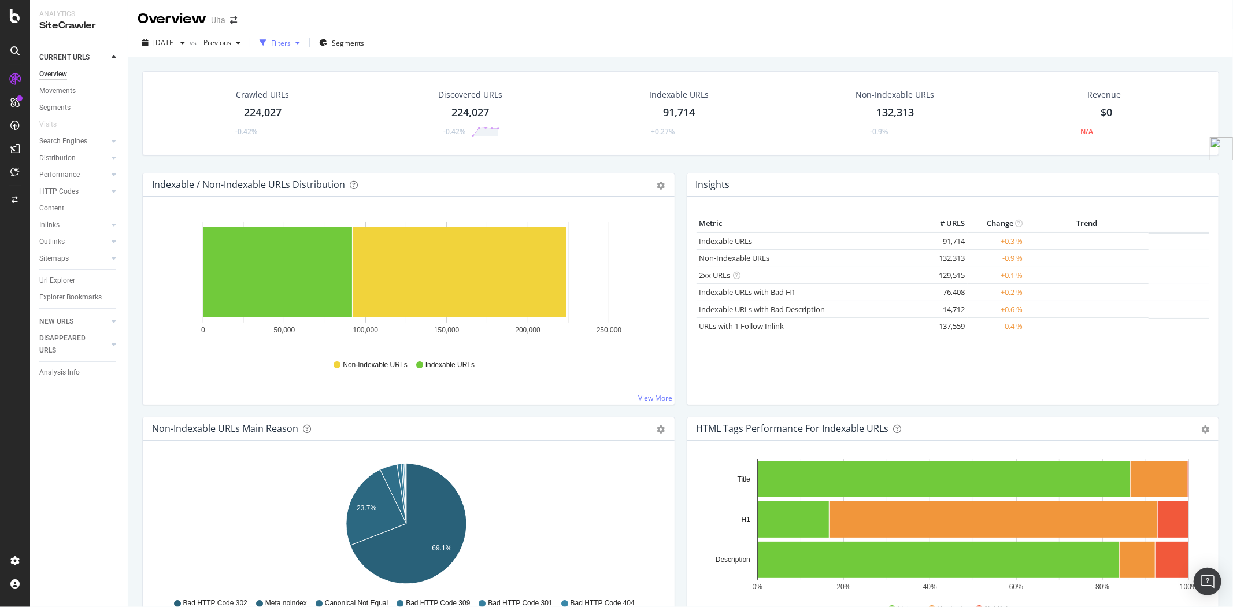
click at [291, 39] on div "Filters" at bounding box center [281, 43] width 20 height 10
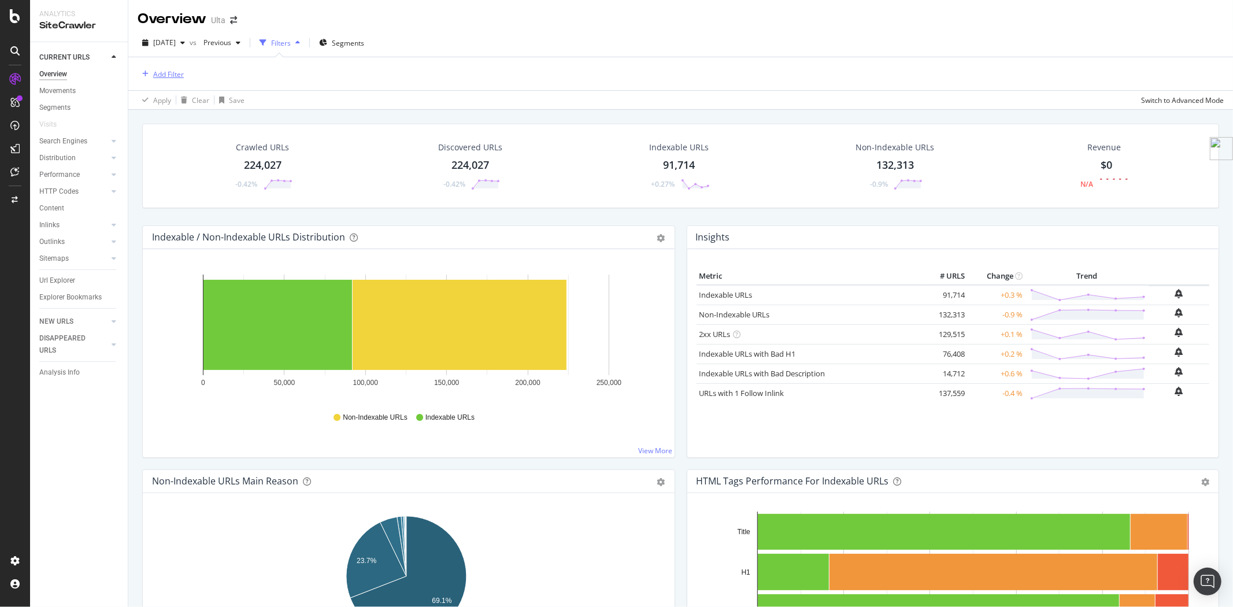
click at [154, 76] on div "Add Filter" at bounding box center [168, 74] width 31 height 10
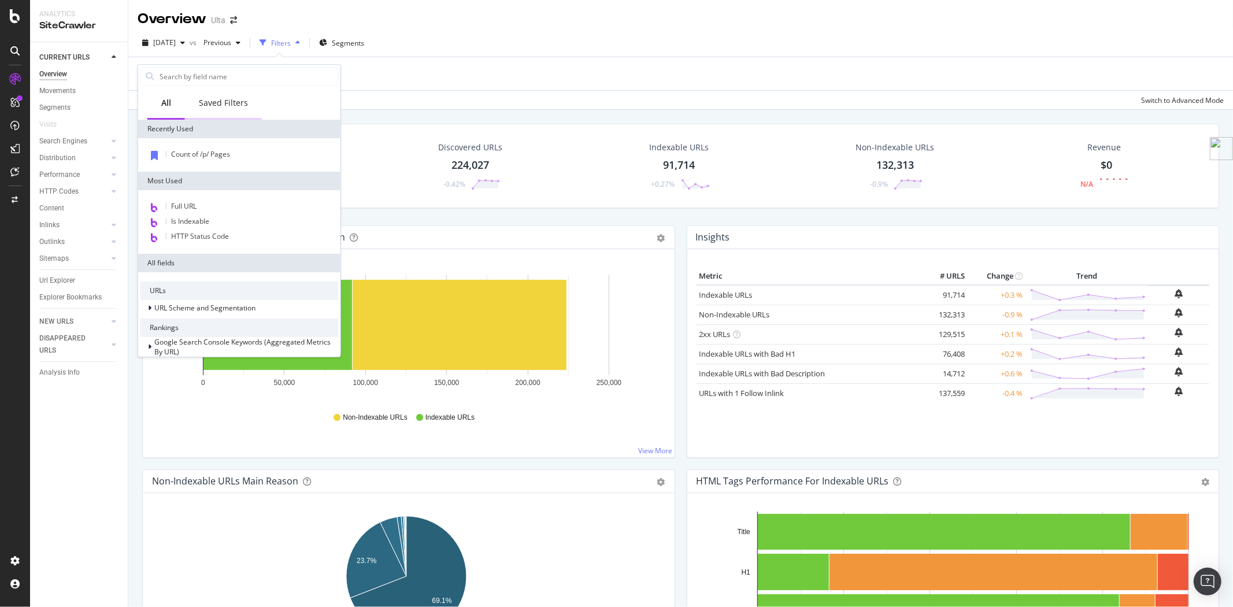
click at [227, 103] on div "Saved Filters" at bounding box center [223, 103] width 49 height 12
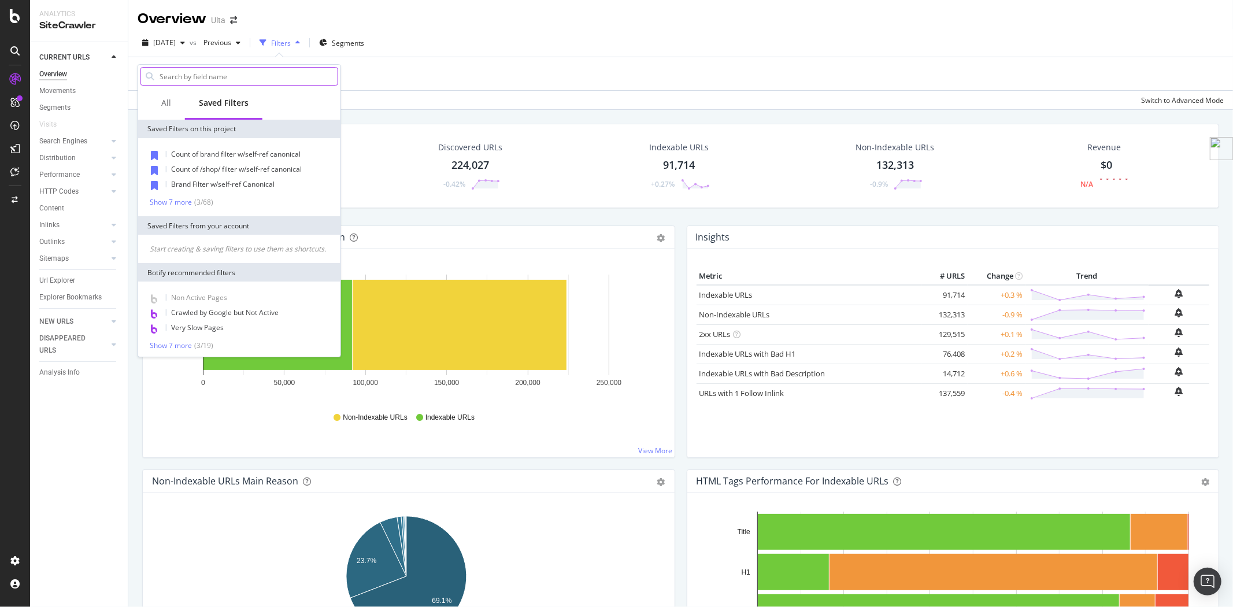
click at [207, 74] on input "text" at bounding box center [247, 76] width 179 height 17
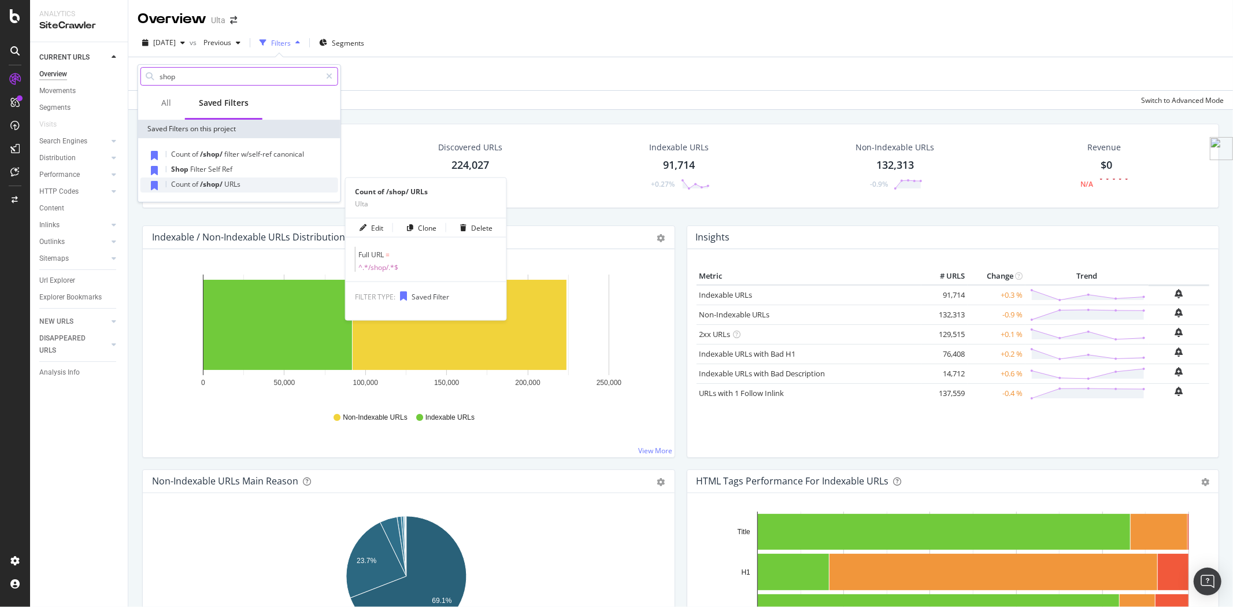
type input "shop"
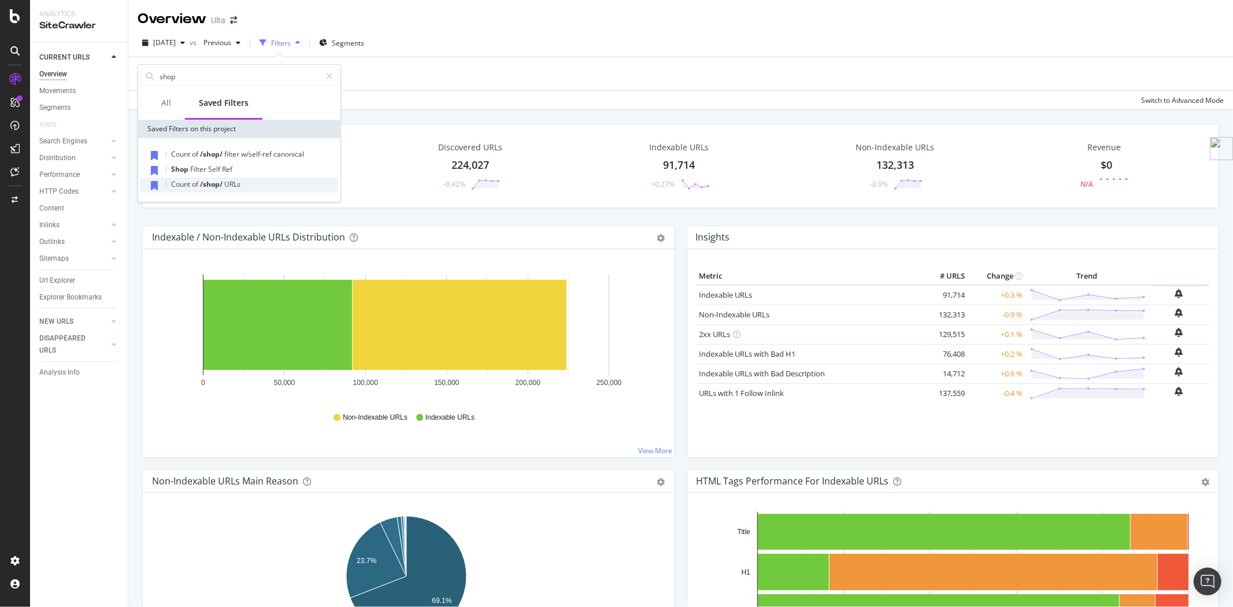
click at [212, 187] on span "/shop/" at bounding box center [212, 184] width 24 height 10
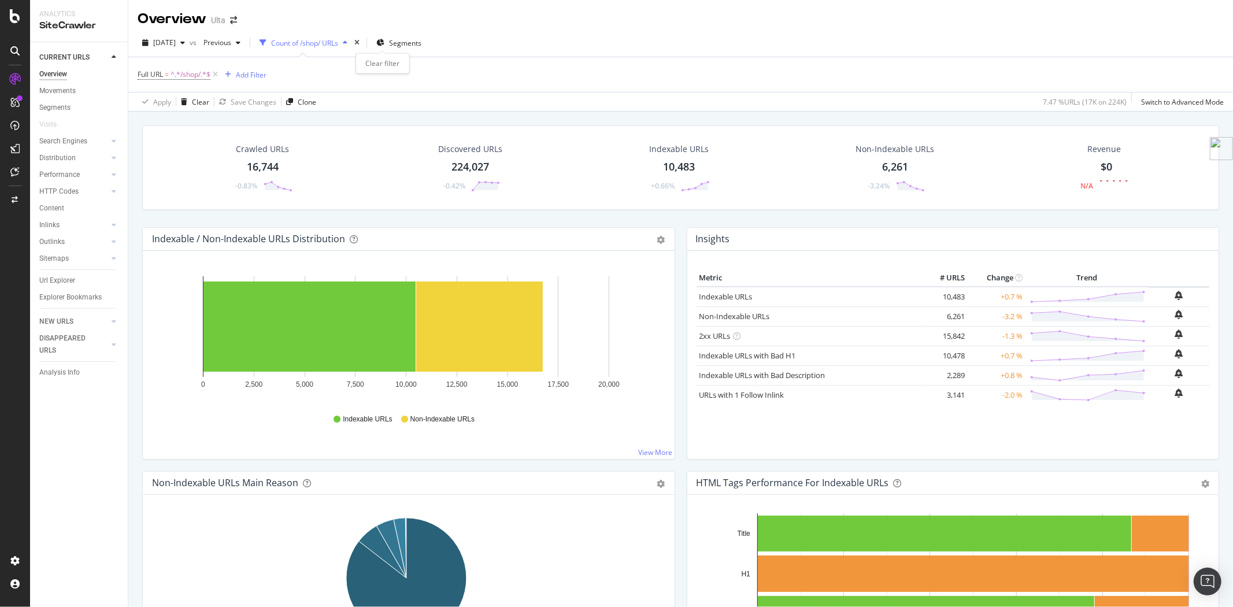
click at [362, 43] on div "times" at bounding box center [357, 43] width 10 height 12
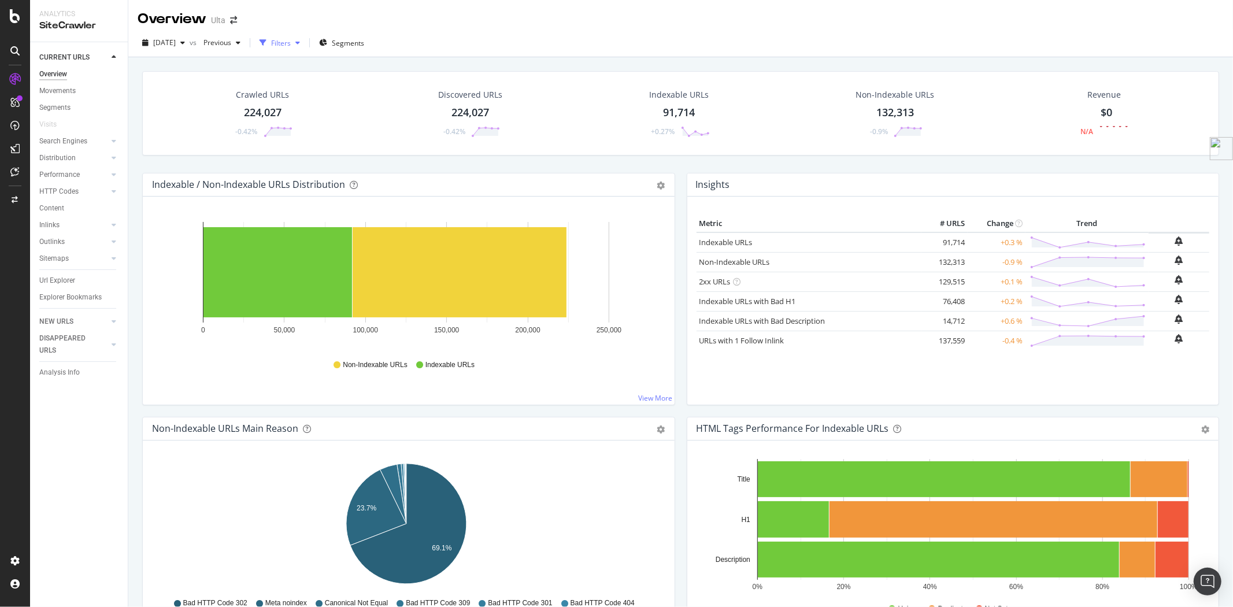
click at [291, 45] on div "Filters" at bounding box center [281, 43] width 20 height 10
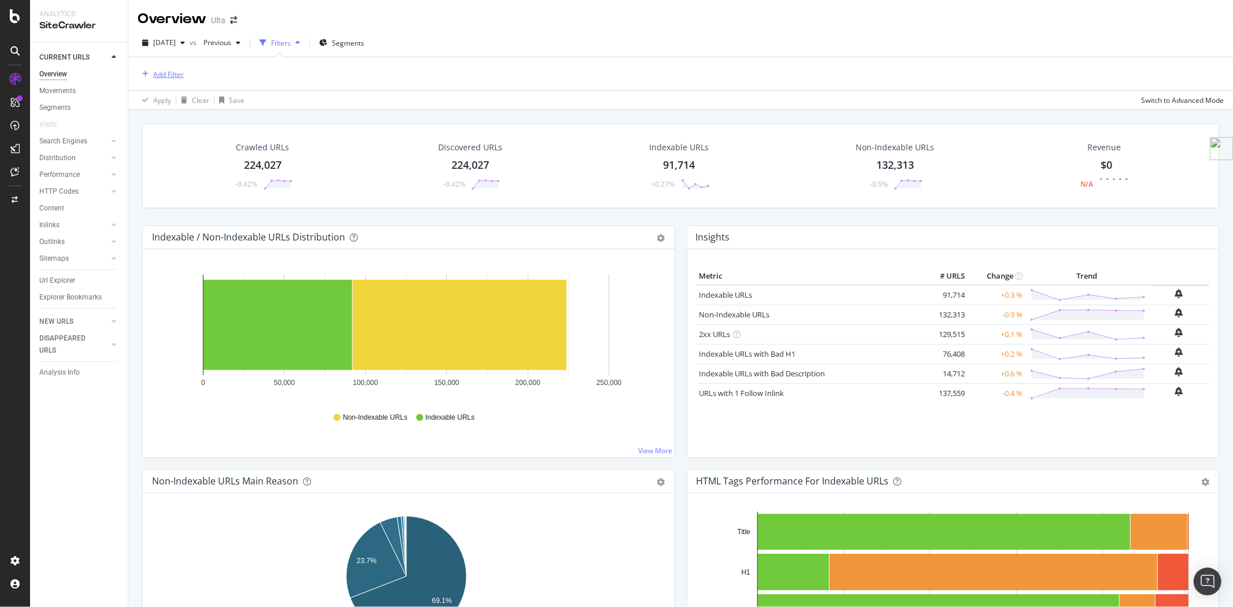
click at [172, 74] on div "Add Filter" at bounding box center [168, 74] width 31 height 10
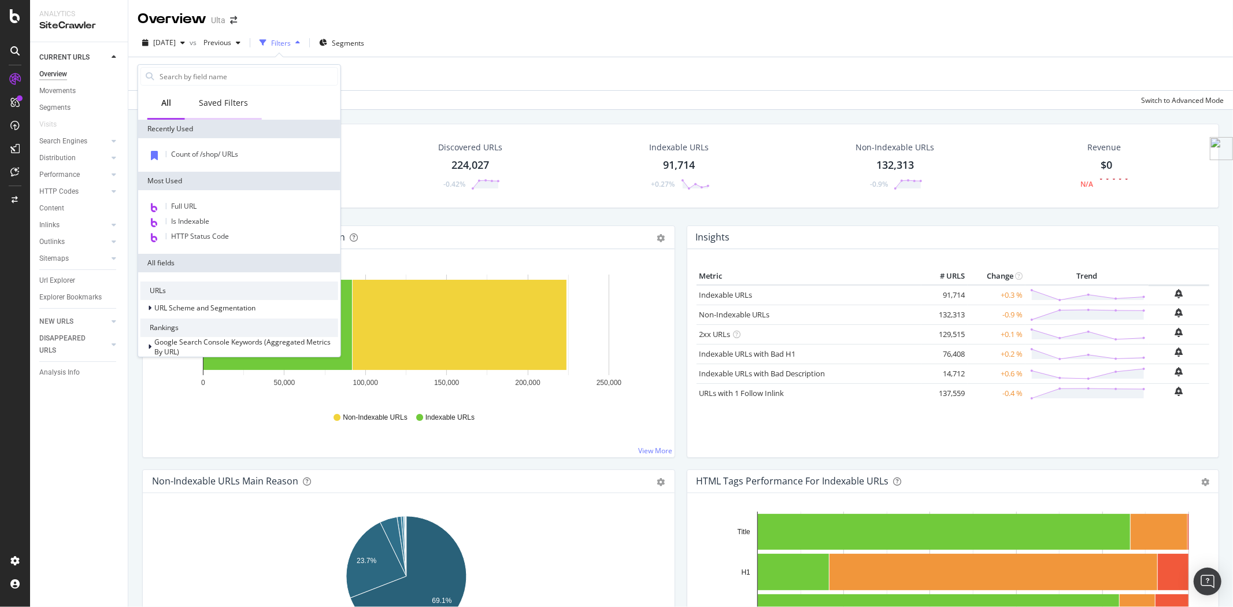
click at [240, 99] on div "Saved Filters" at bounding box center [223, 103] width 49 height 12
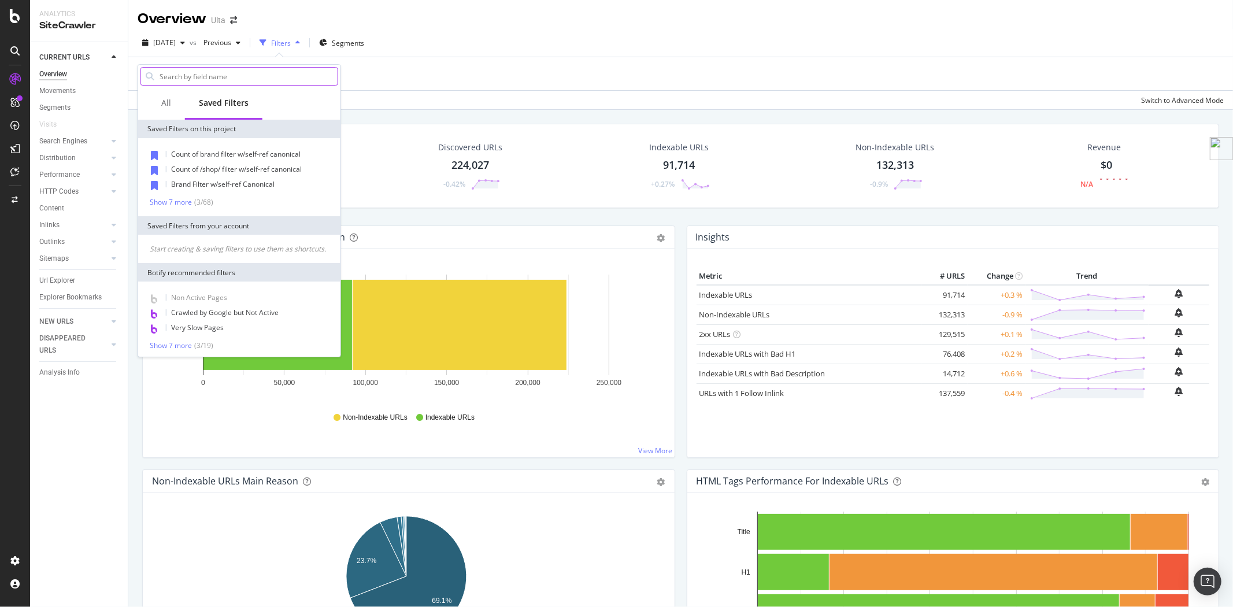
click at [228, 80] on input "text" at bounding box center [247, 76] width 179 height 17
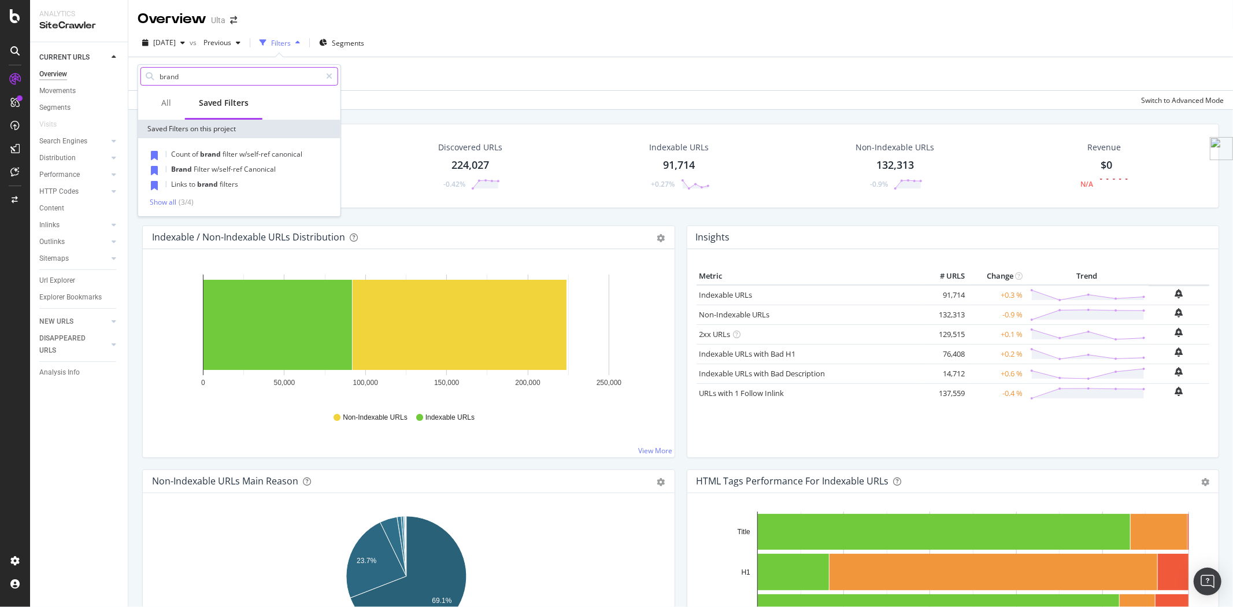
type input "brand"
click at [160, 206] on div "Count of brand filter w/self-ref canonical Brand Filter w/self-ref Canonical Li…" at bounding box center [239, 177] width 202 height 78
click at [158, 202] on div "Show all" at bounding box center [163, 202] width 27 height 8
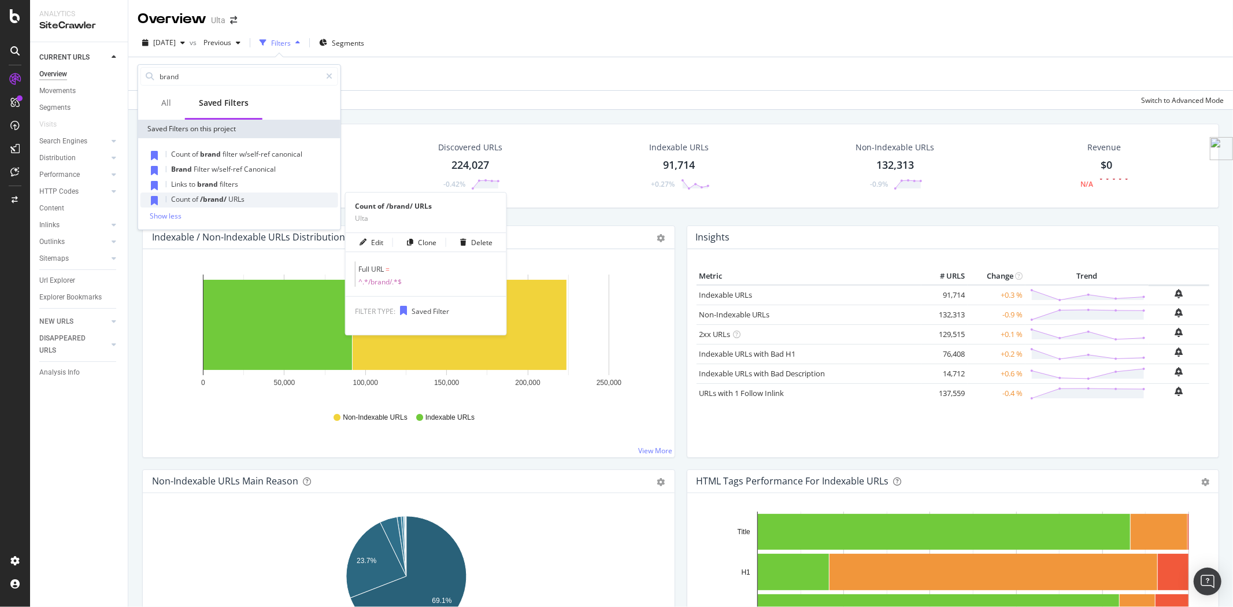
click at [189, 202] on span "Count" at bounding box center [181, 199] width 21 height 10
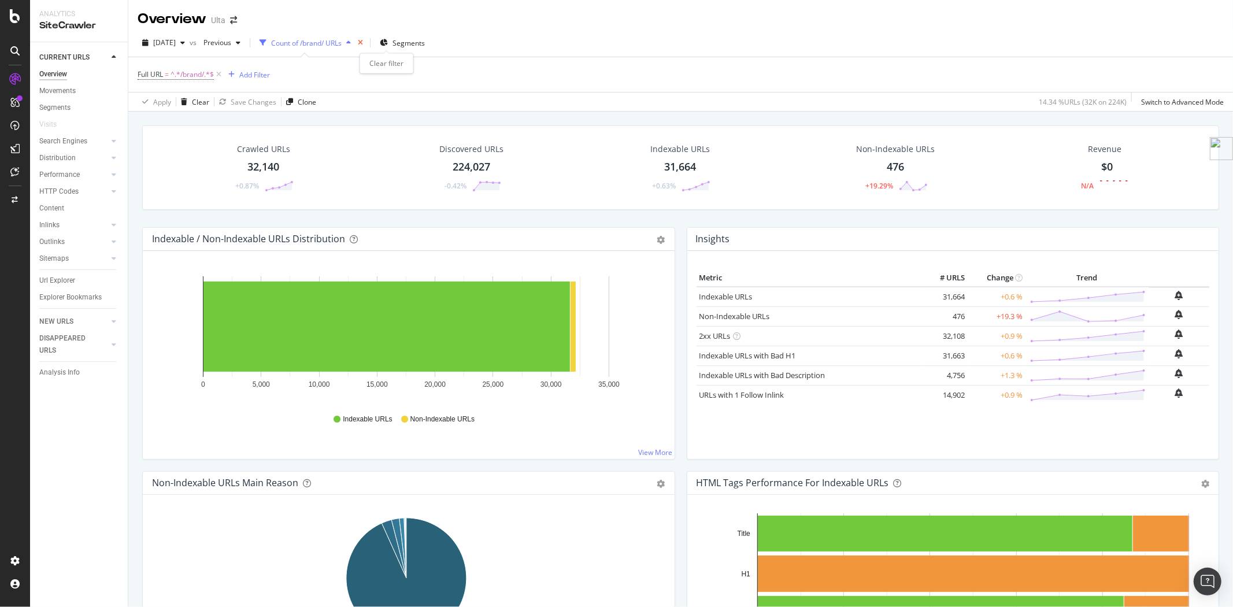
click at [363, 39] on icon "times" at bounding box center [360, 42] width 5 height 7
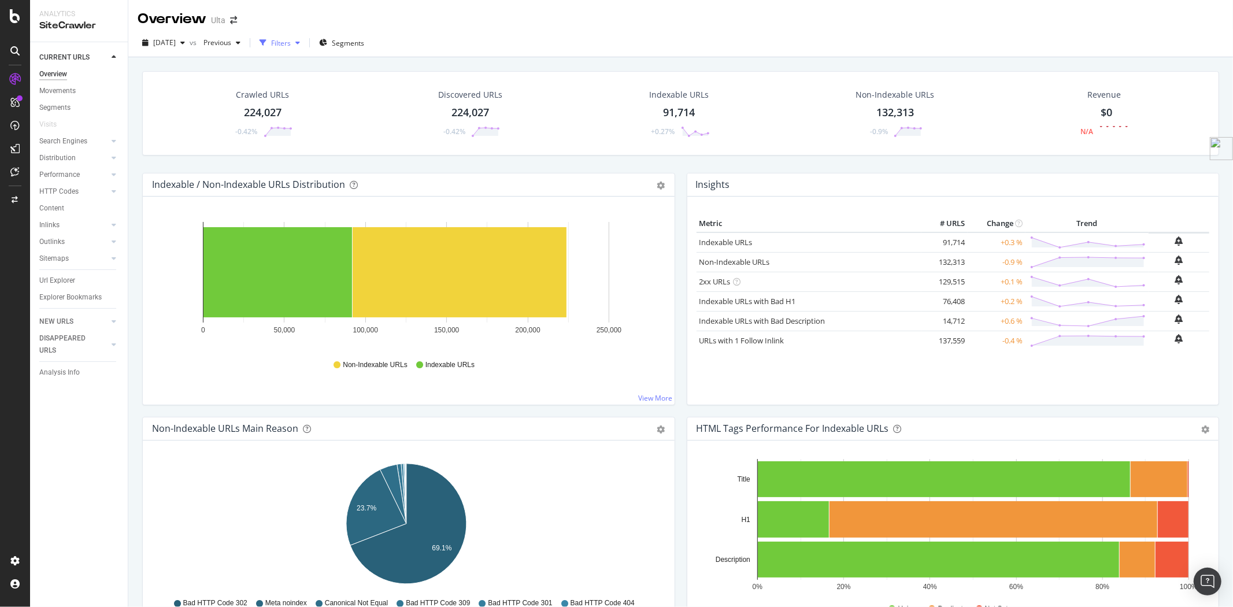
click at [305, 42] on div "button" at bounding box center [298, 42] width 14 height 7
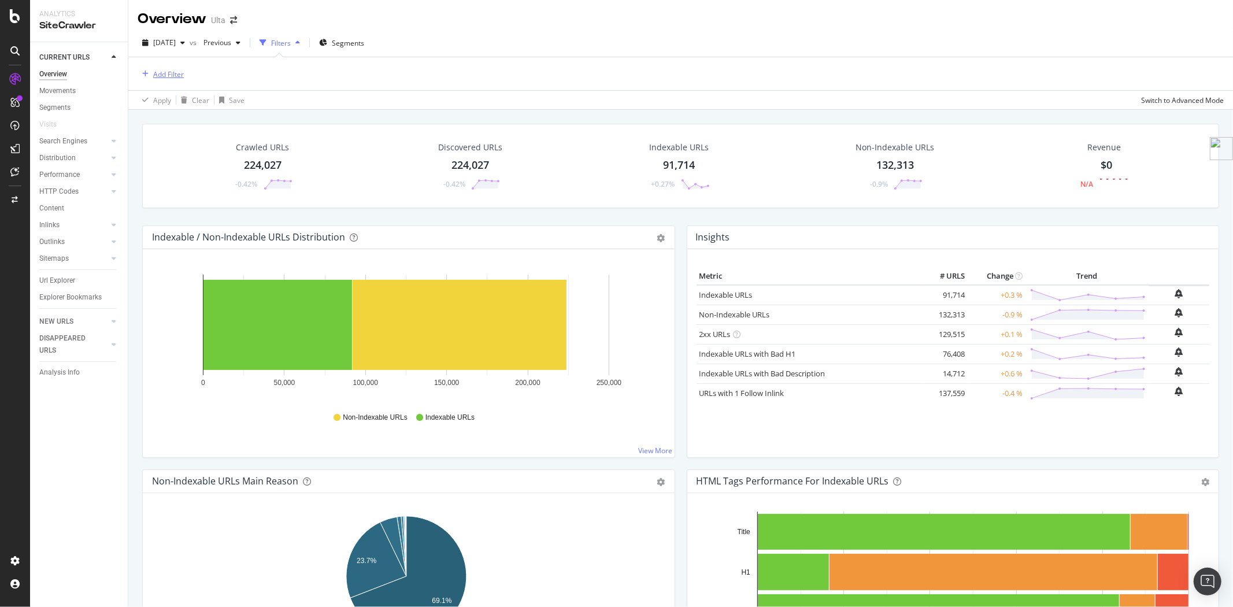
click at [168, 72] on div "Add Filter" at bounding box center [168, 74] width 31 height 10
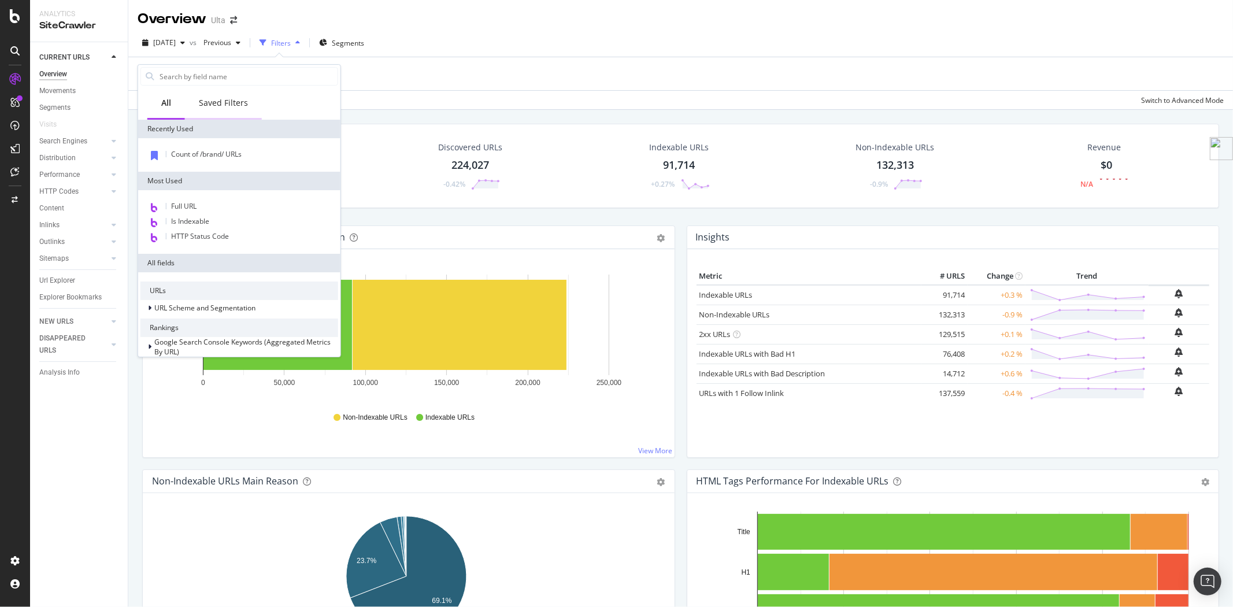
click at [236, 101] on div "Saved Filters" at bounding box center [223, 103] width 49 height 12
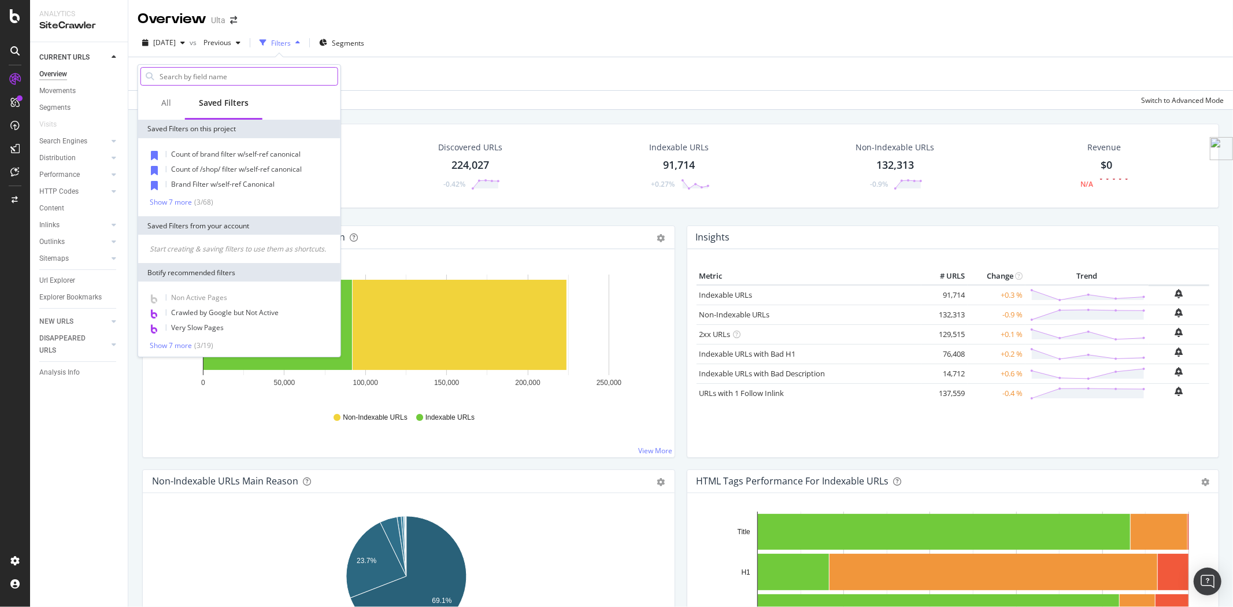
click at [235, 77] on input "text" at bounding box center [247, 76] width 179 height 17
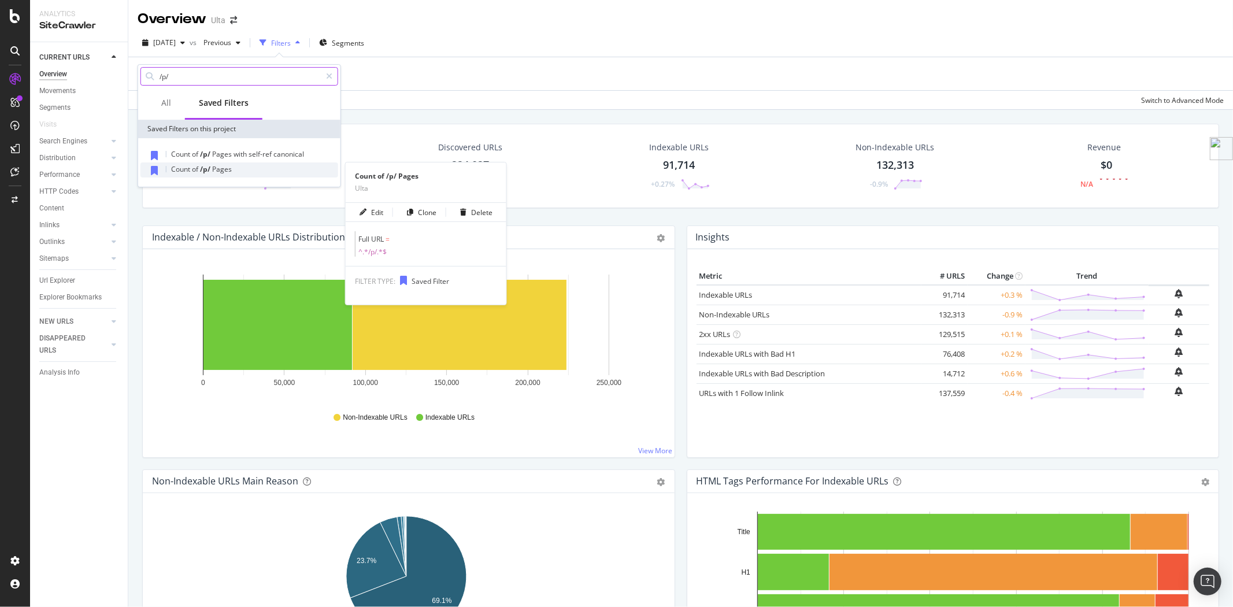
type input "/p/"
click at [212, 171] on span "Pages" at bounding box center [222, 169] width 20 height 10
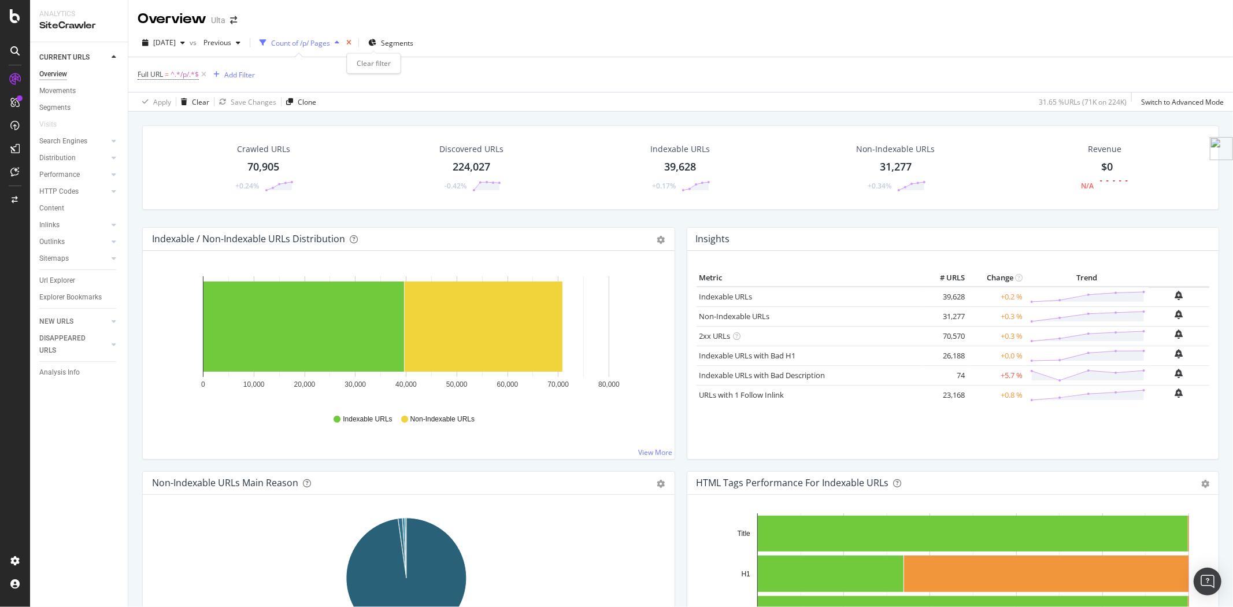
click at [351, 41] on icon "times" at bounding box center [348, 42] width 5 height 7
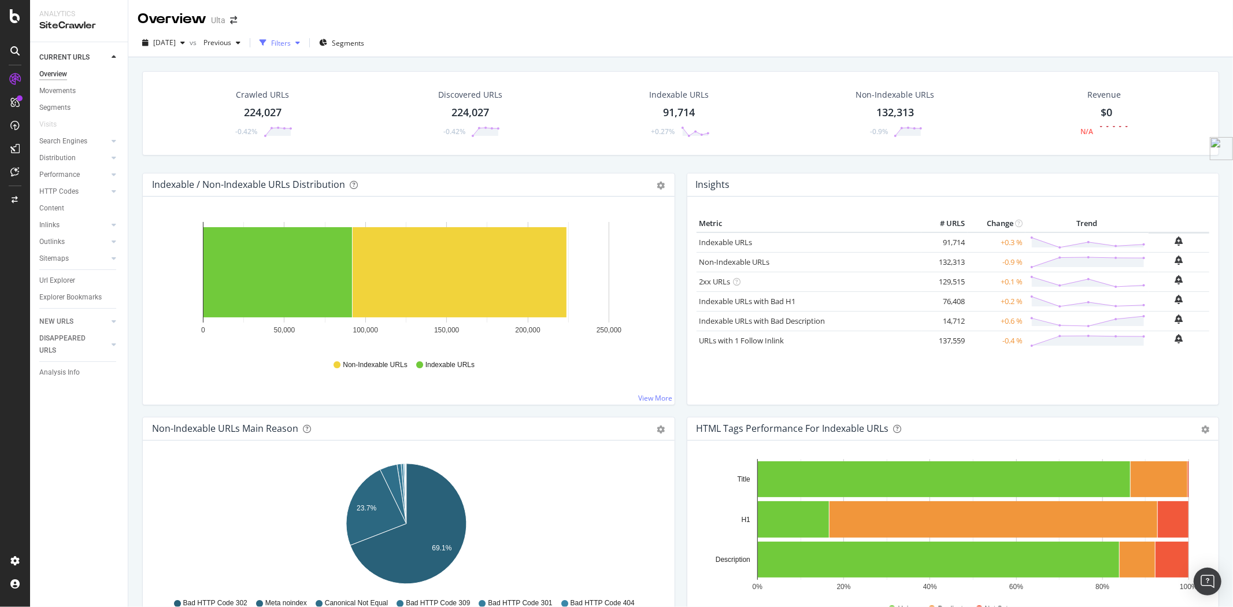
click at [305, 43] on div "button" at bounding box center [298, 42] width 14 height 7
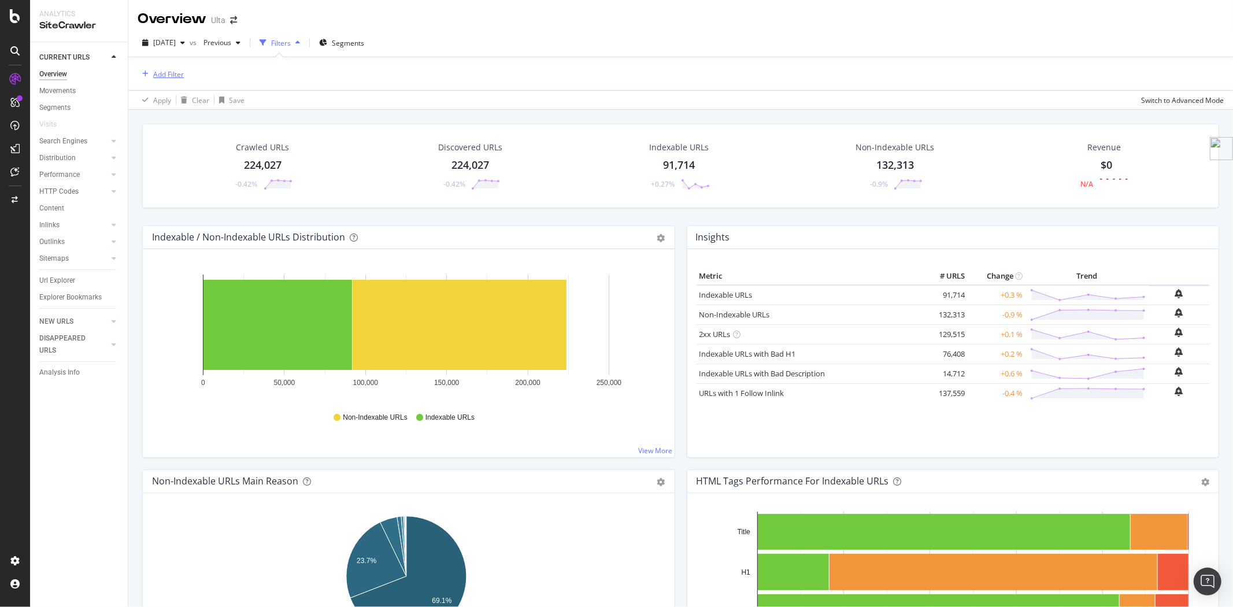
click at [162, 74] on div "Add Filter" at bounding box center [168, 74] width 31 height 10
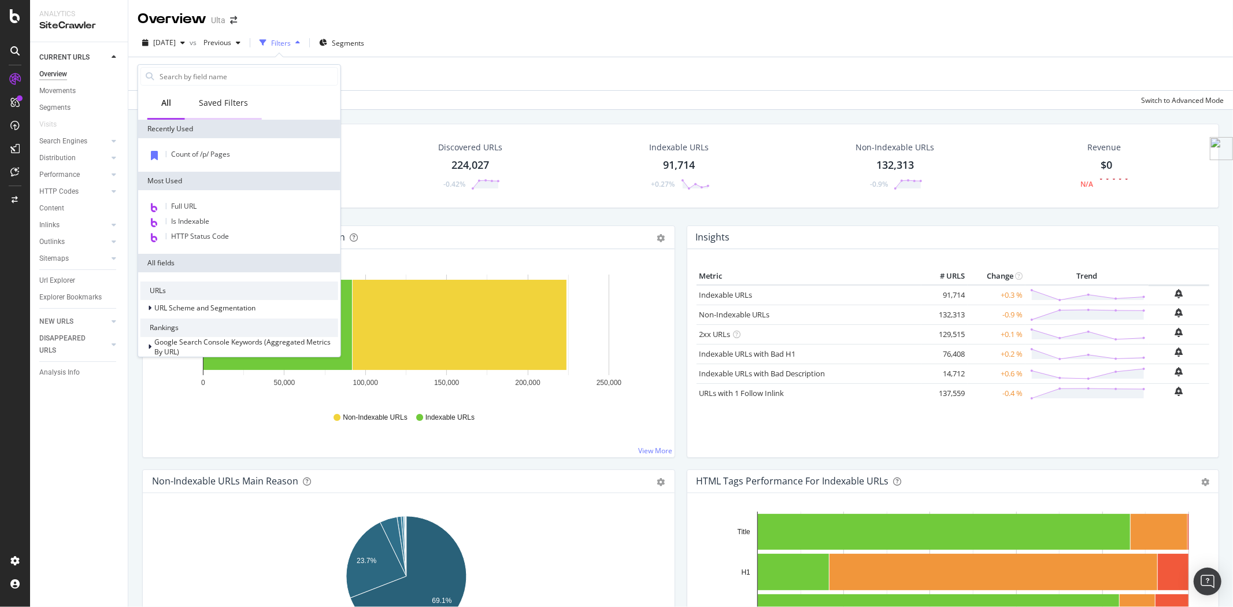
click at [227, 97] on div "Saved Filters" at bounding box center [223, 103] width 49 height 12
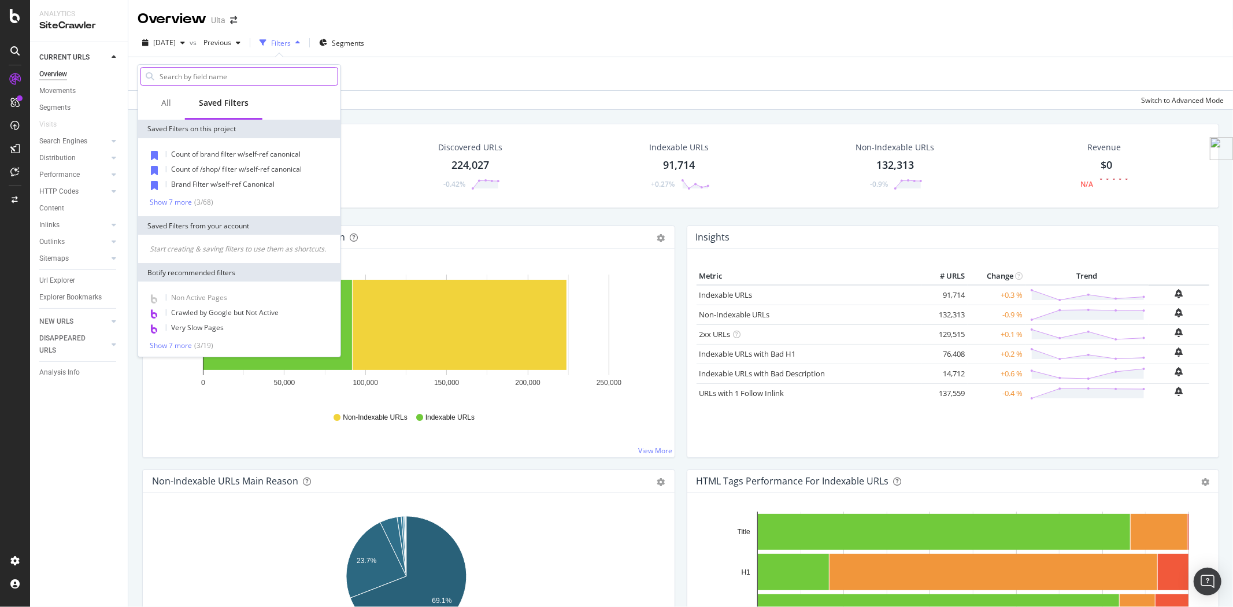
click at [216, 76] on input "text" at bounding box center [247, 76] width 179 height 17
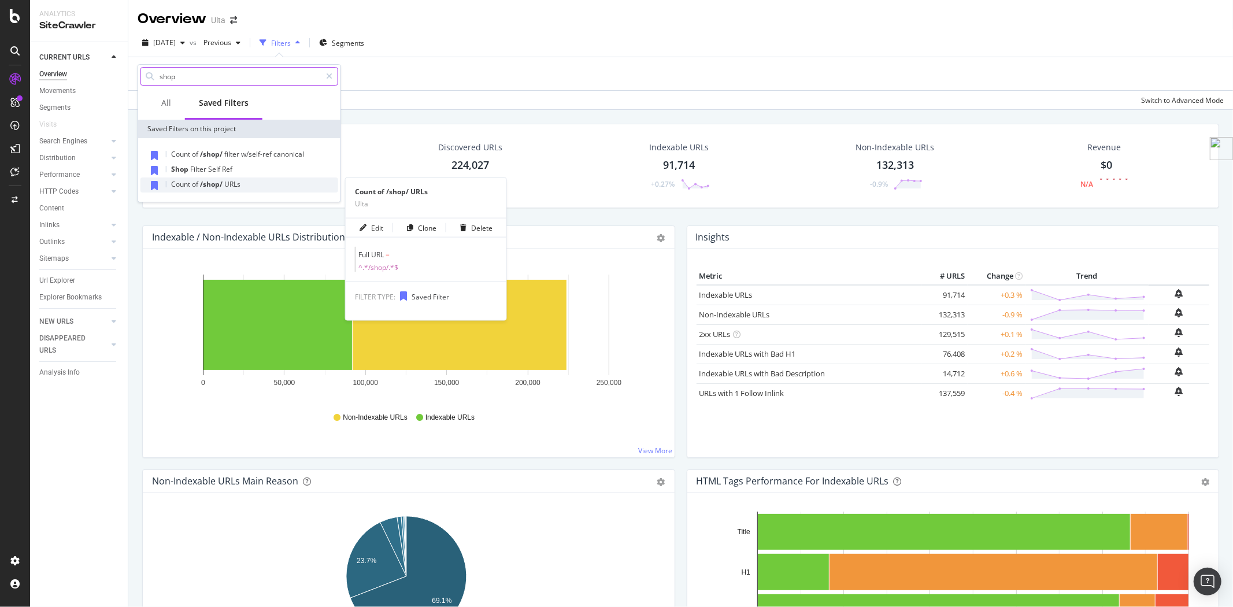
type input "shop"
click at [227, 183] on span "URLs" at bounding box center [232, 184] width 16 height 10
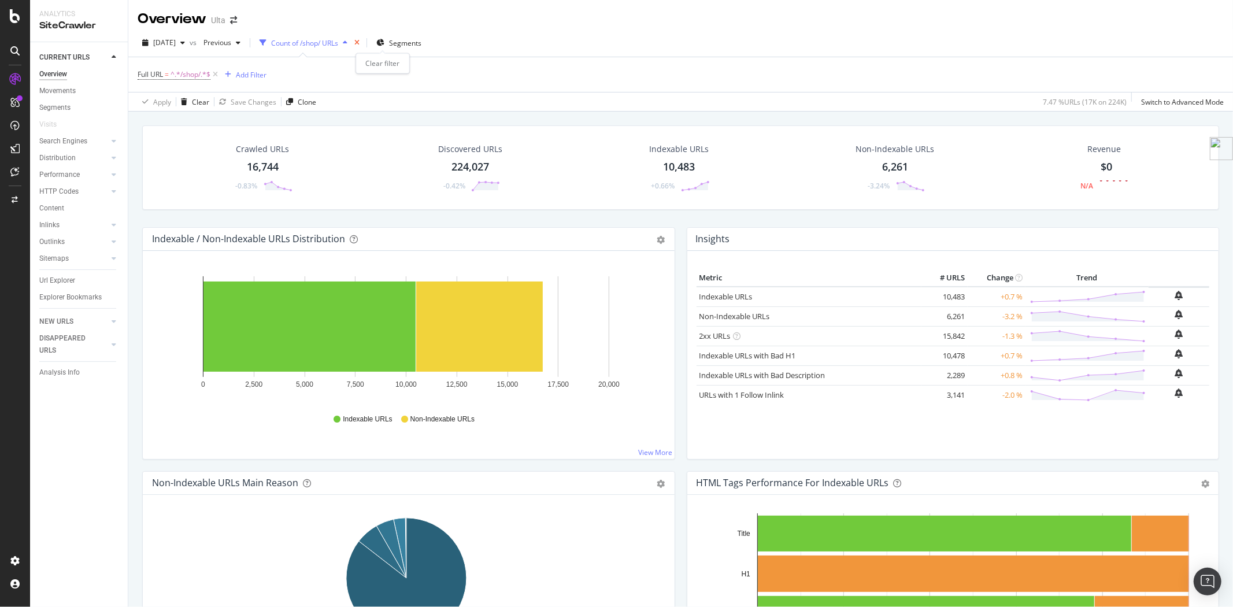
click at [360, 42] on icon "times" at bounding box center [356, 42] width 5 height 7
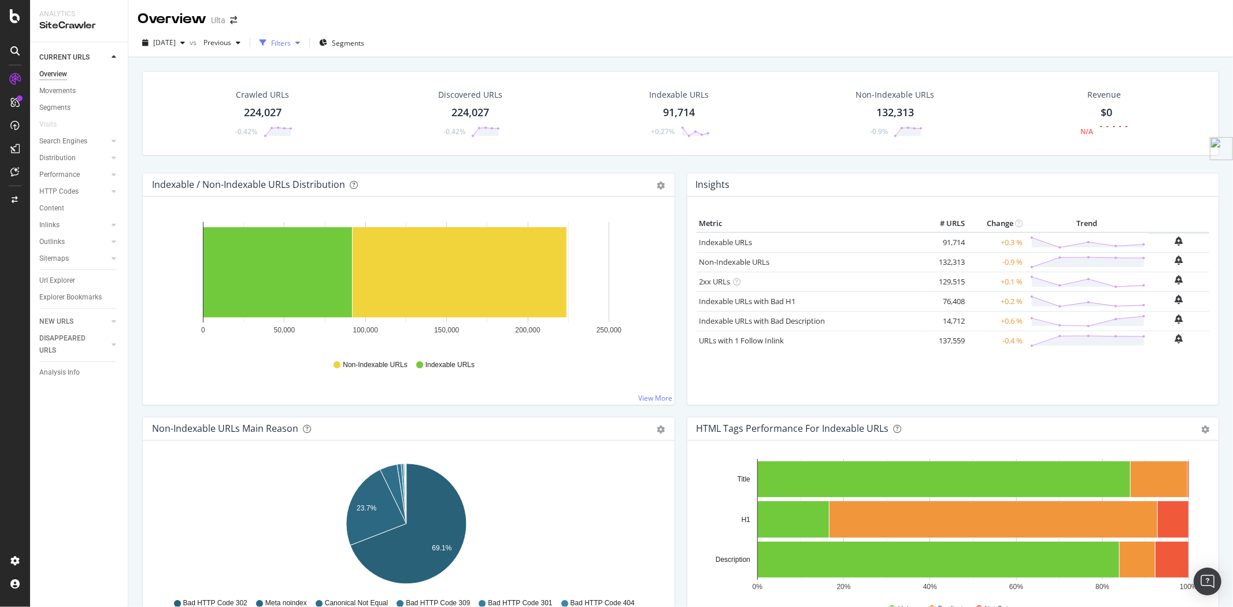
click at [291, 42] on div "Filters" at bounding box center [281, 43] width 20 height 10
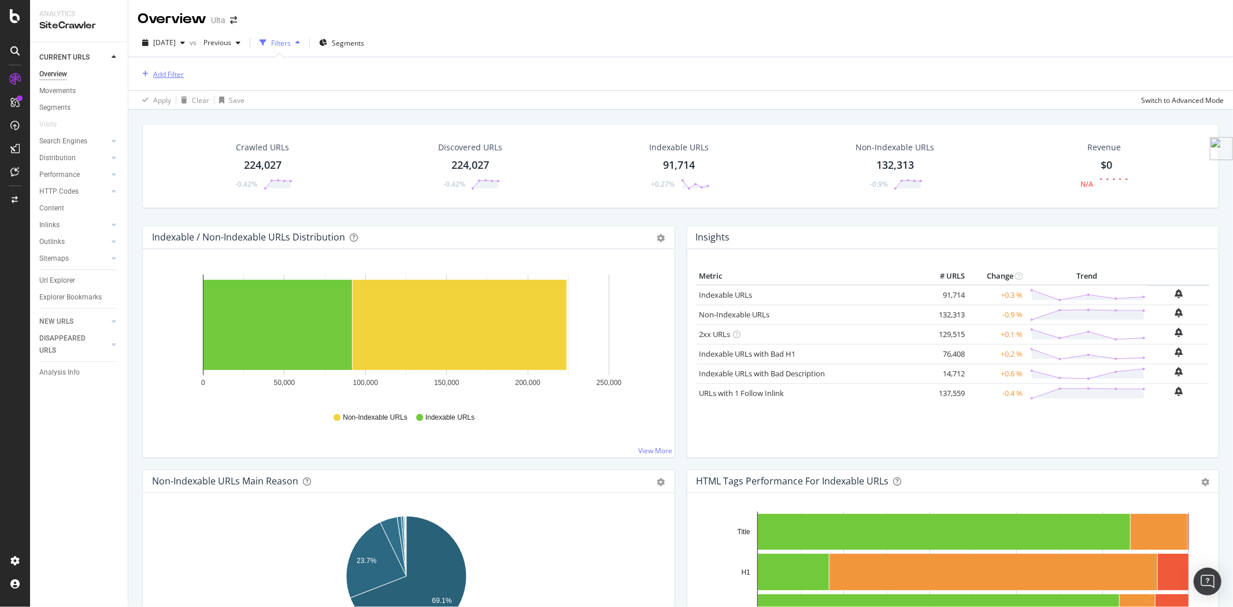
click at [160, 74] on div "Add Filter" at bounding box center [168, 74] width 31 height 10
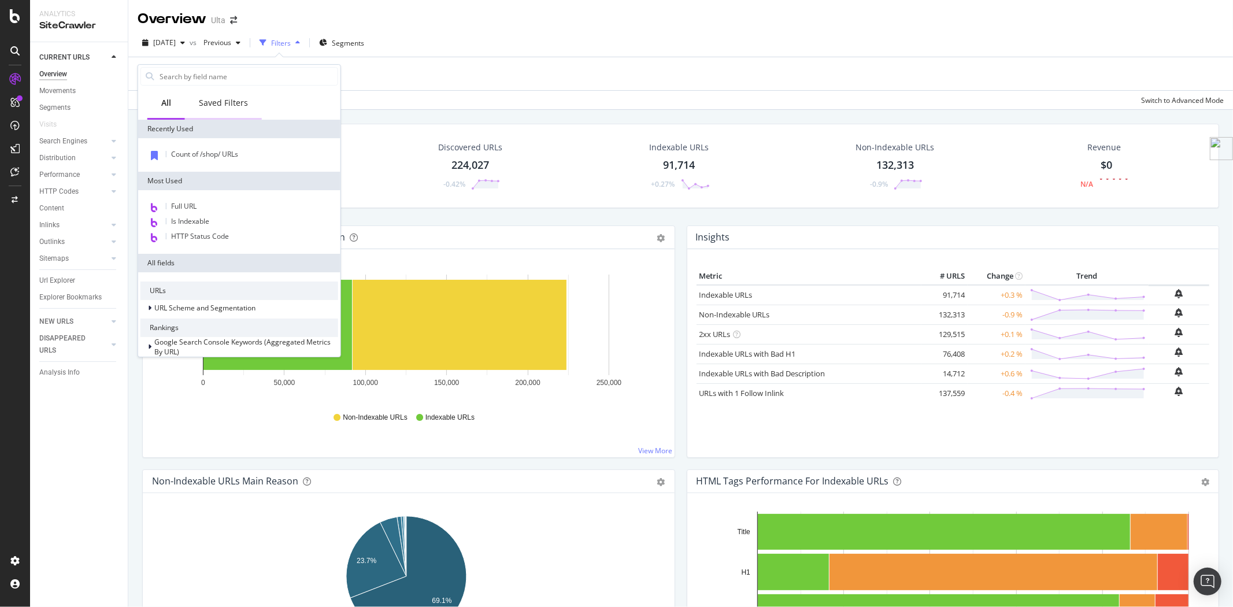
click at [246, 102] on div "Saved Filters" at bounding box center [223, 103] width 49 height 12
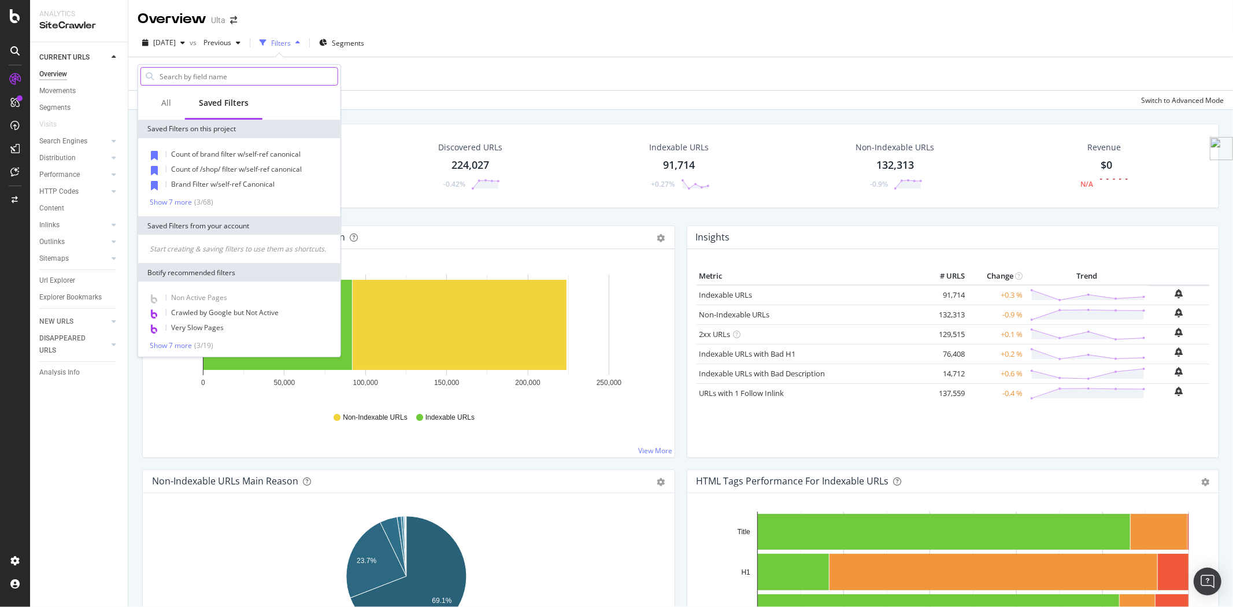
click at [245, 77] on input "text" at bounding box center [247, 76] width 179 height 17
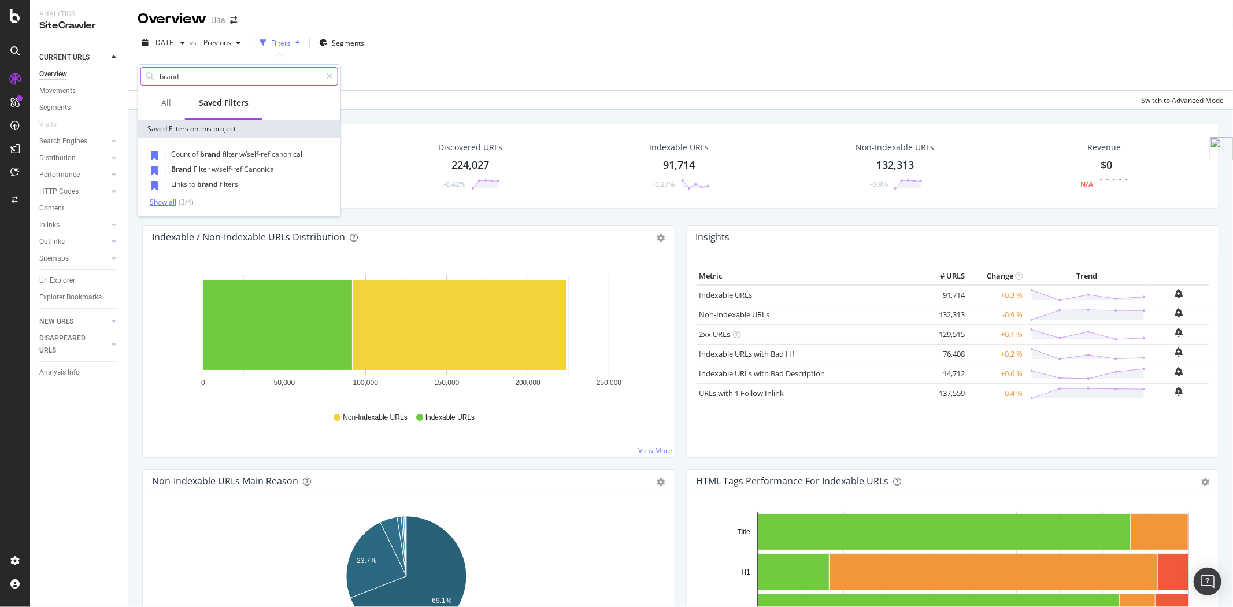
type input "brand"
click at [164, 203] on div "Show all" at bounding box center [163, 202] width 27 height 8
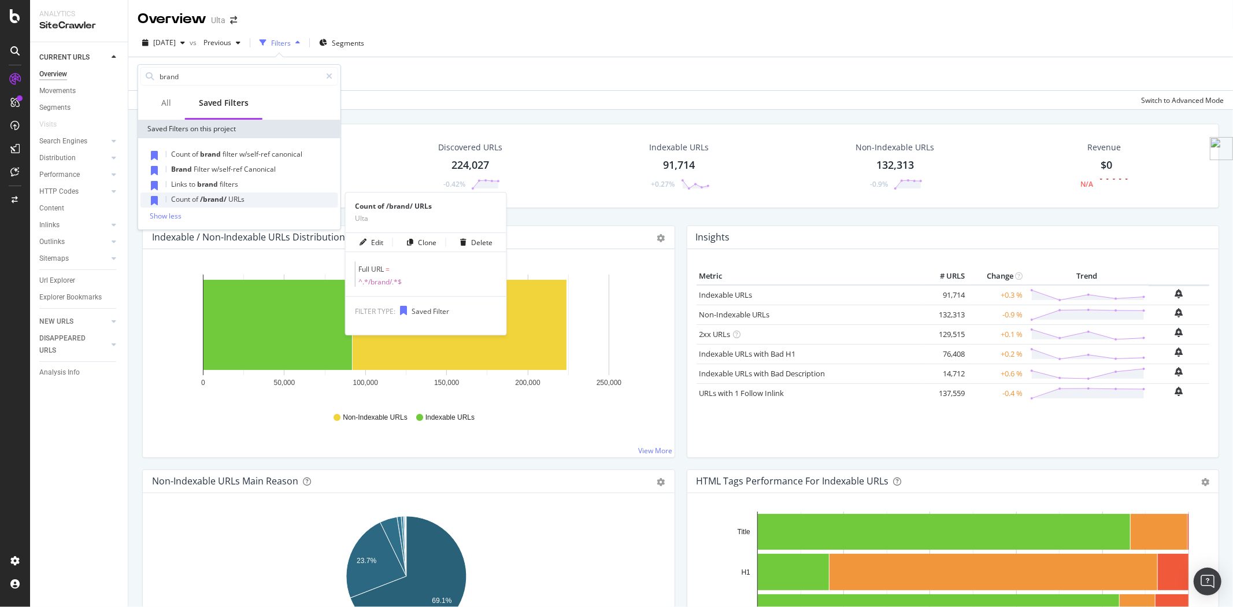
click at [215, 199] on span "/brand/" at bounding box center [214, 199] width 28 height 10
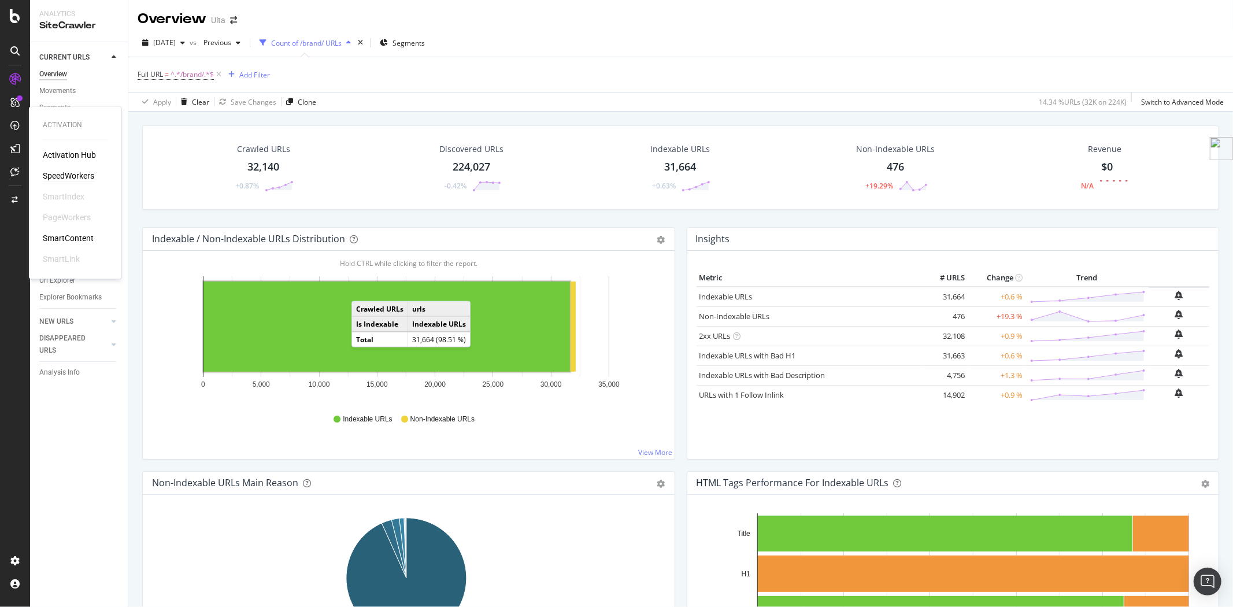
click at [65, 173] on div "SpeedWorkers" at bounding box center [68, 177] width 51 height 12
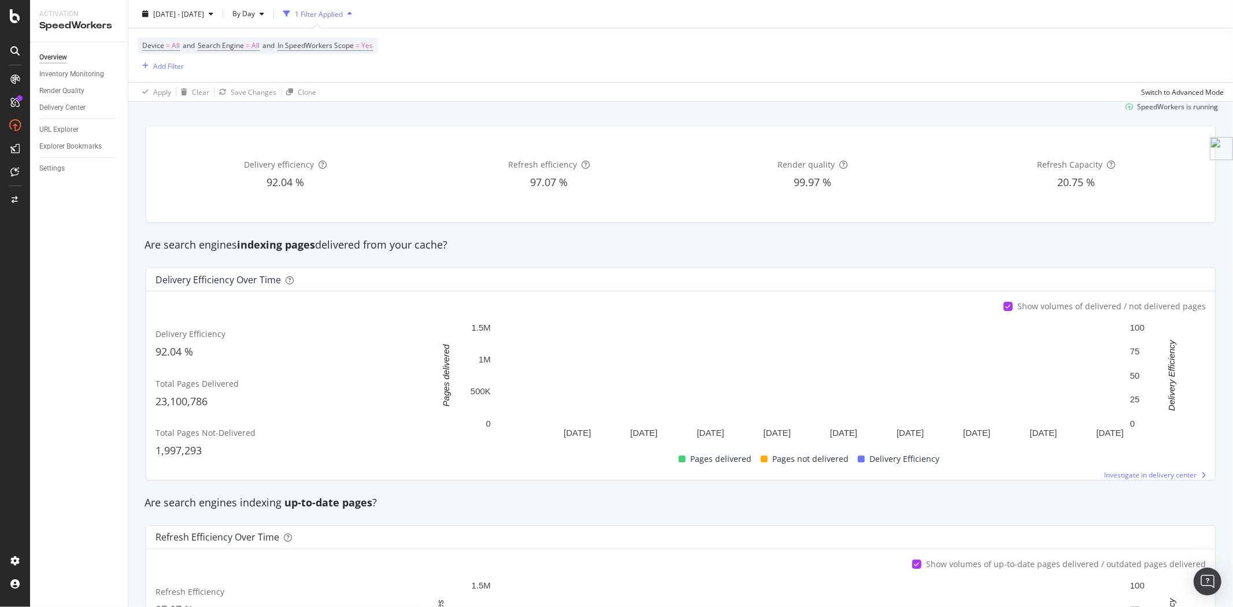
scroll to position [64, 0]
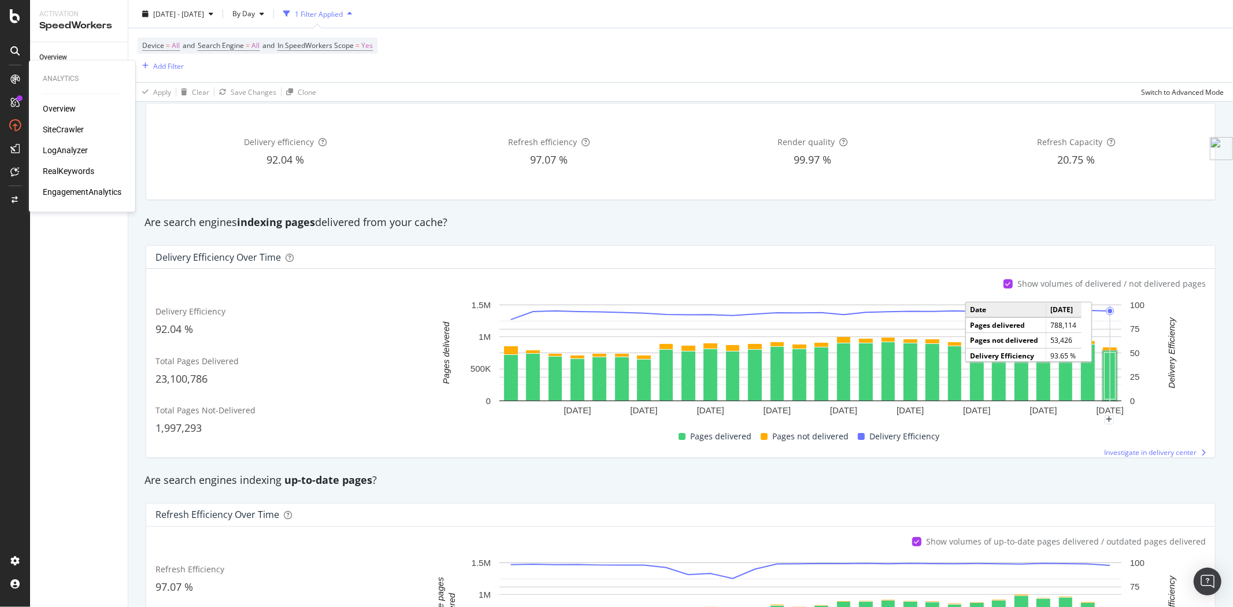
click at [70, 148] on div "LogAnalyzer" at bounding box center [65, 151] width 45 height 12
